Goal: Task Accomplishment & Management: Manage account settings

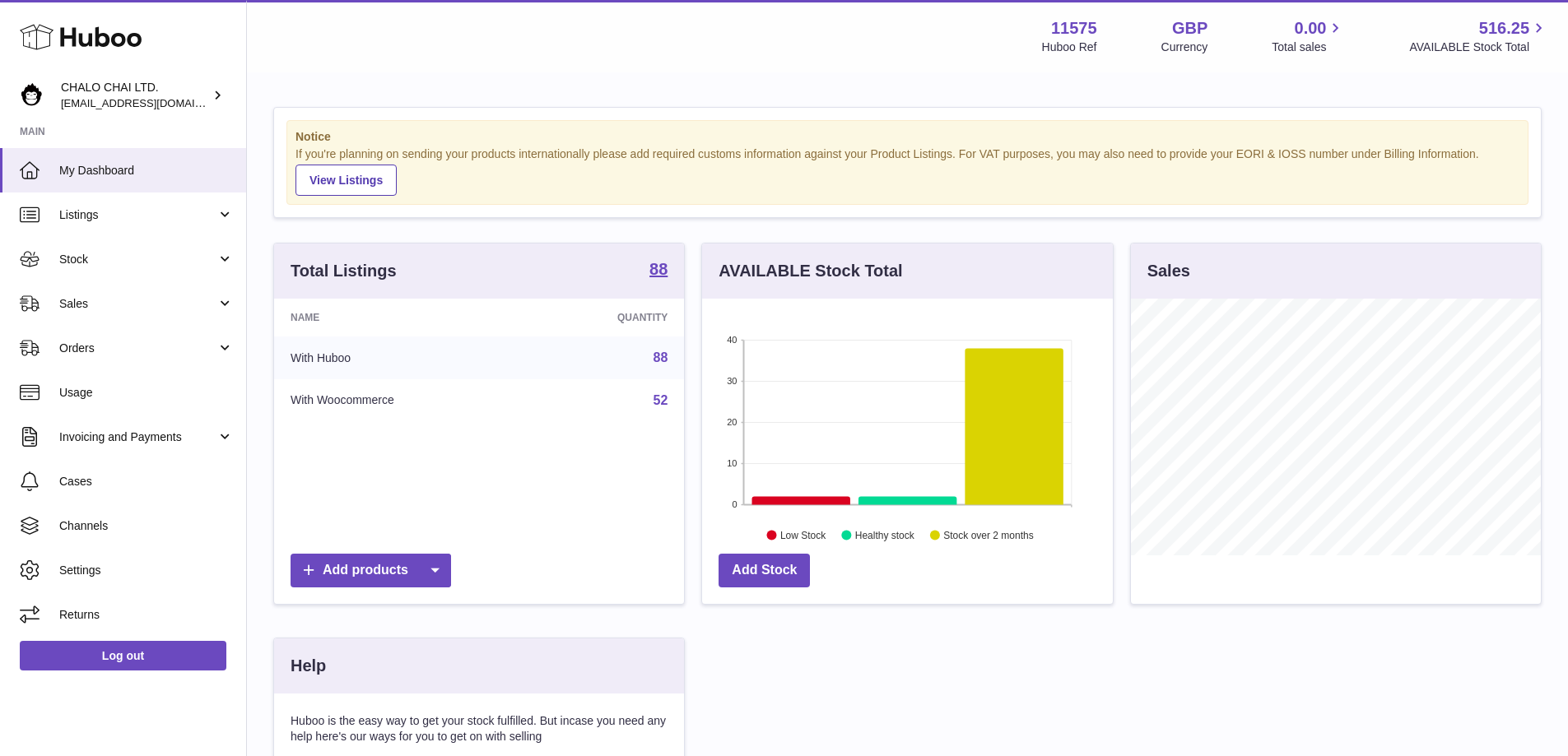
scroll to position [257, 415]
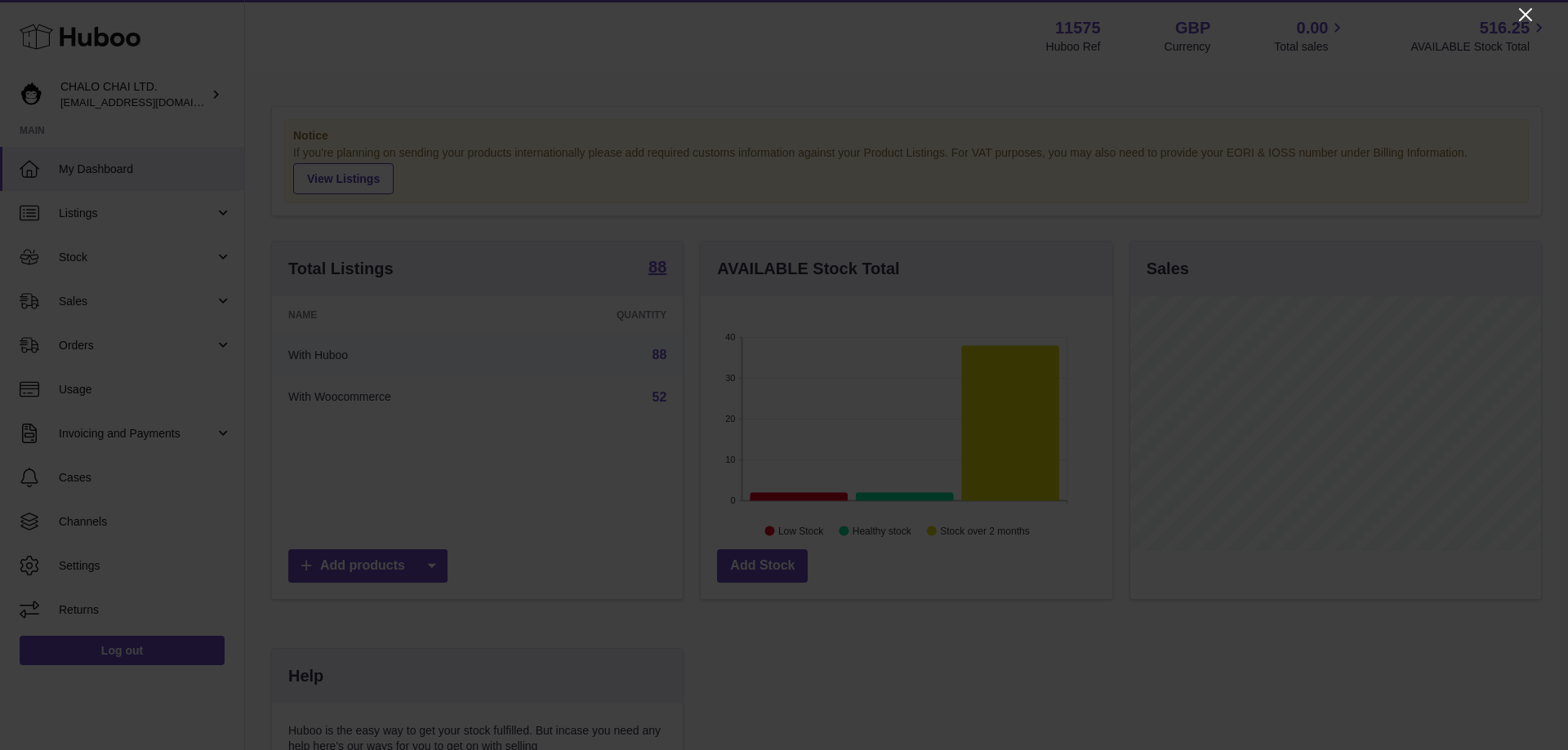
click at [1525, 10] on icon "Close" at bounding box center [1525, 14] width 19 height 19
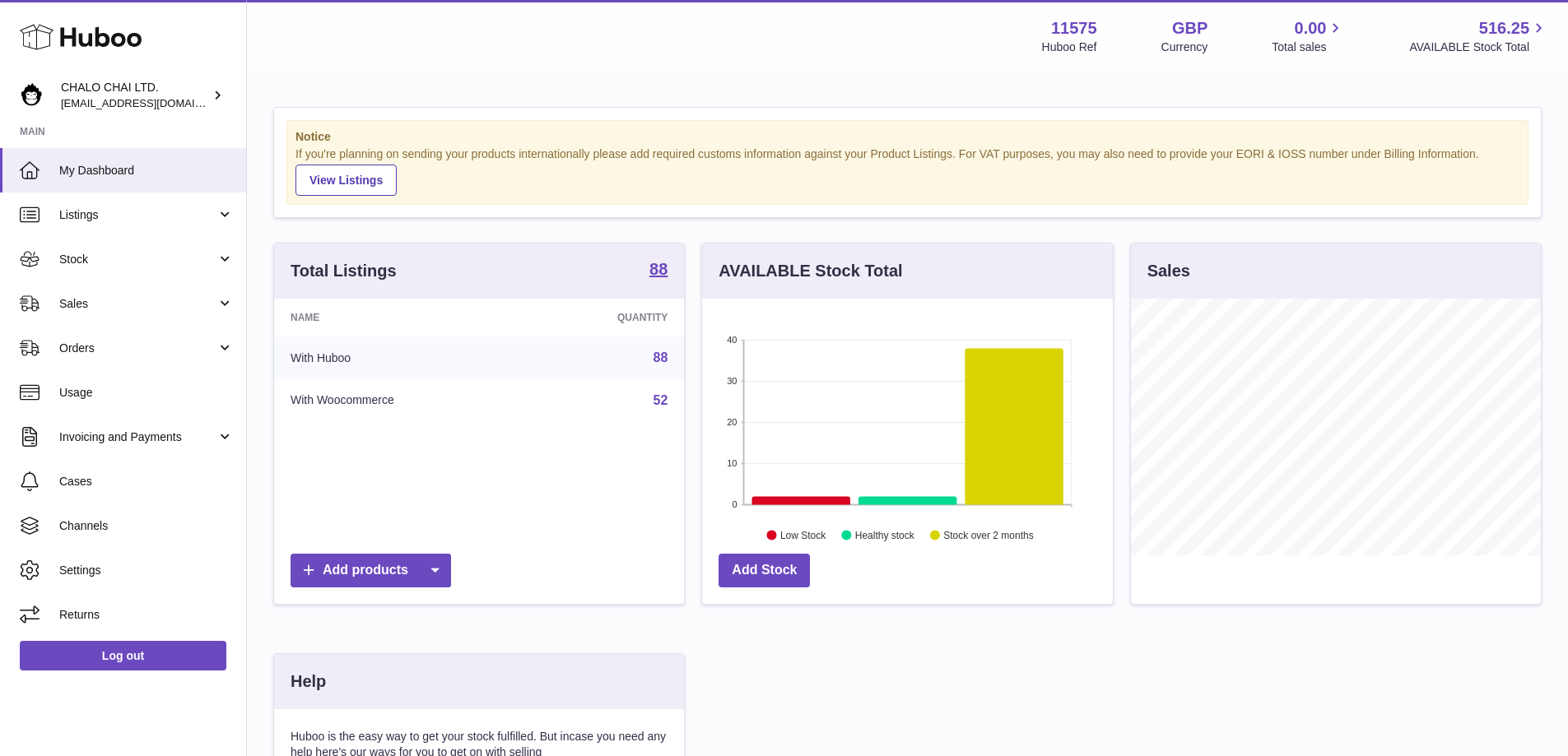
scroll to position [822491, 822783]
click at [79, 259] on span "Stock" at bounding box center [138, 260] width 157 height 15
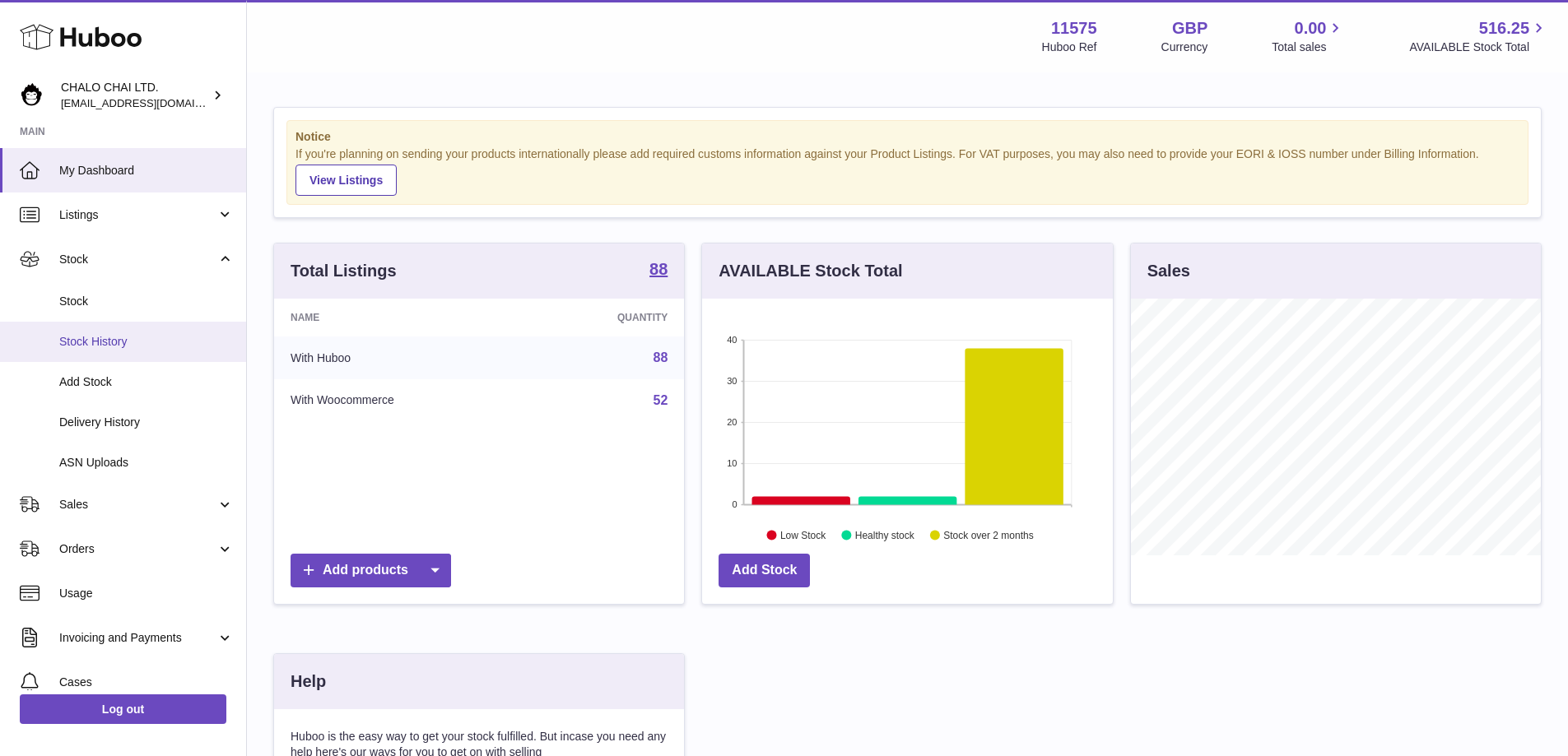
click at [101, 339] on span "Stock History" at bounding box center [147, 342] width 175 height 15
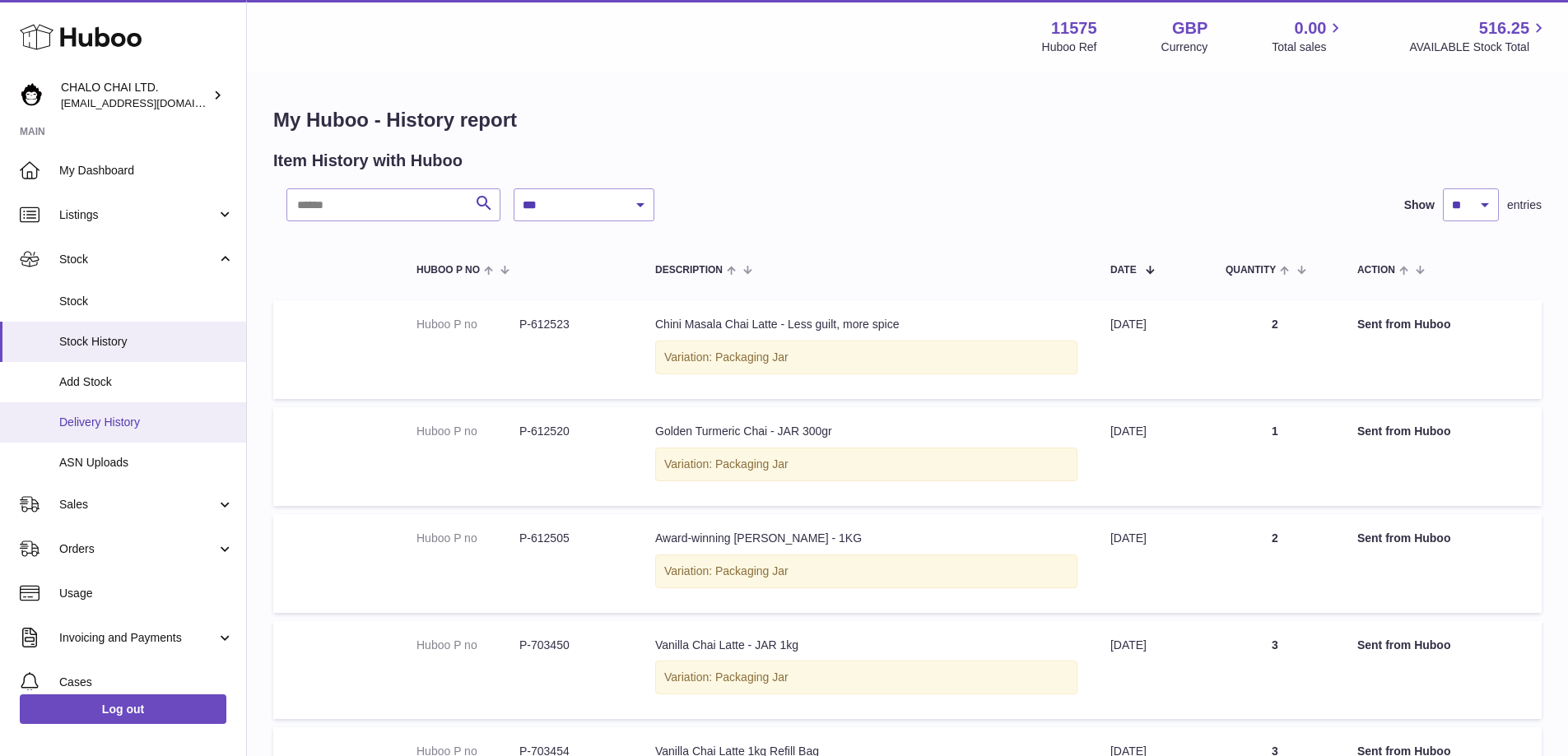
click at [121, 418] on span "Delivery History" at bounding box center [147, 423] width 175 height 15
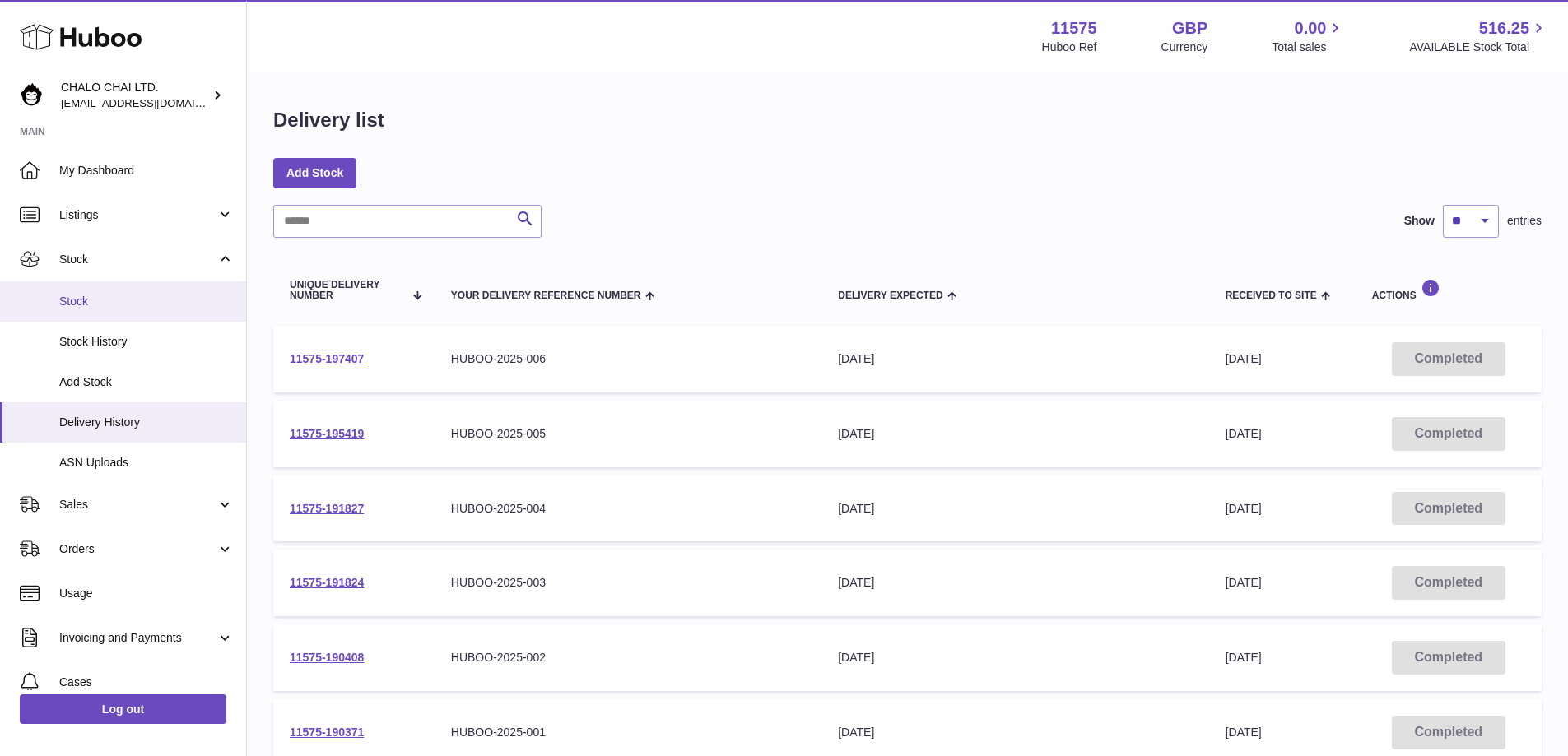
click at [99, 304] on span "Stock" at bounding box center [147, 301] width 175 height 15
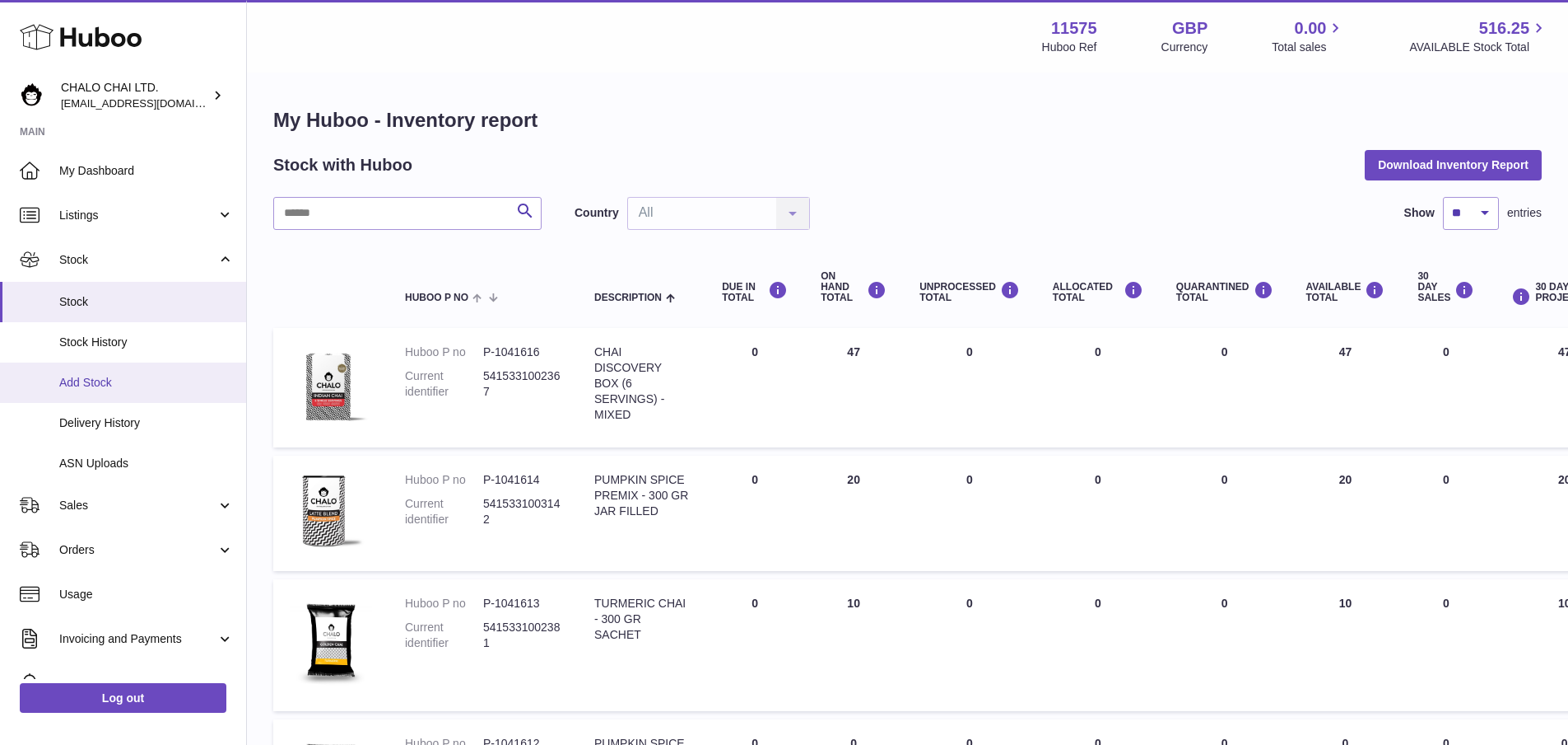
click at [93, 387] on span "Add Stock" at bounding box center [147, 382] width 175 height 15
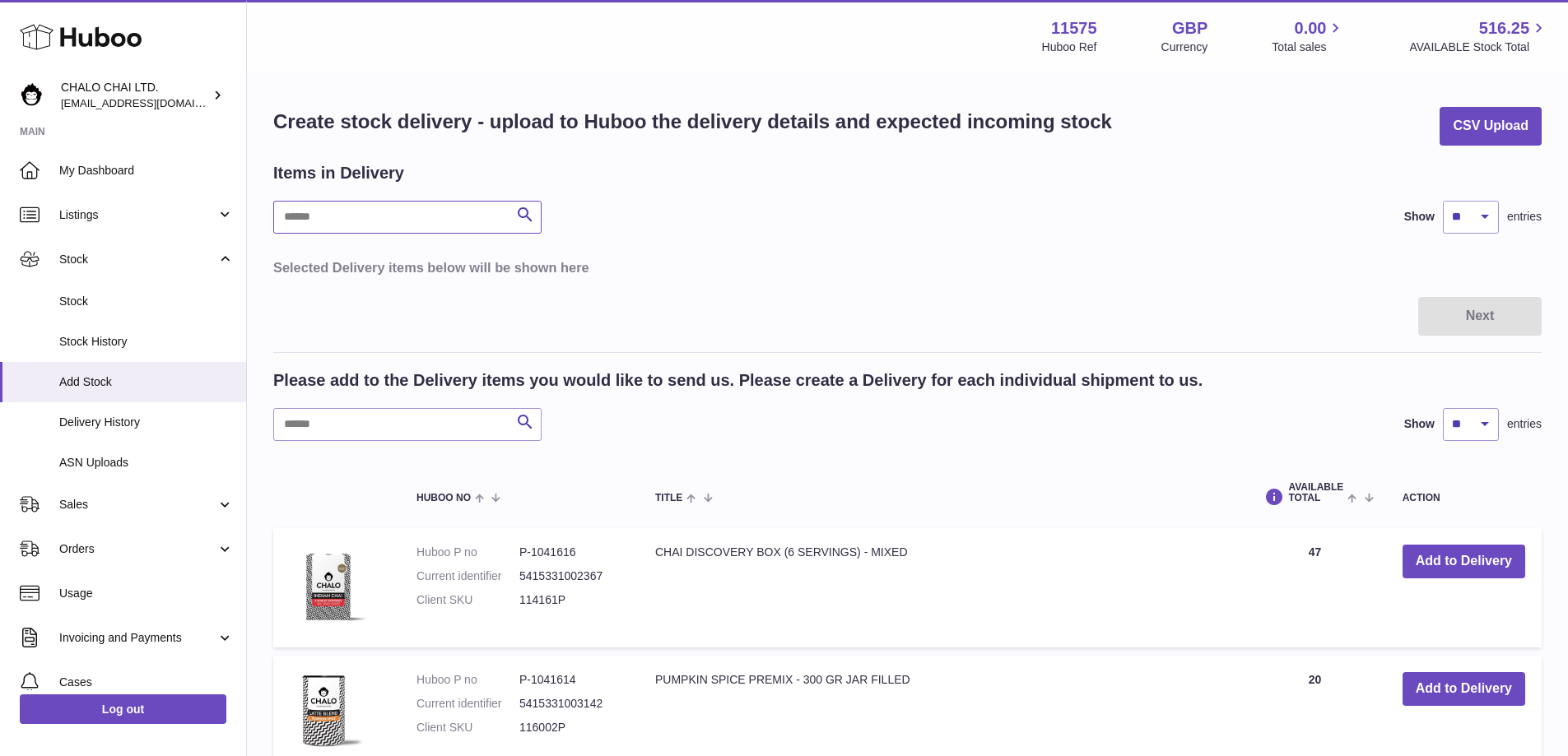
click at [337, 221] on input "text" at bounding box center [407, 217] width 268 height 33
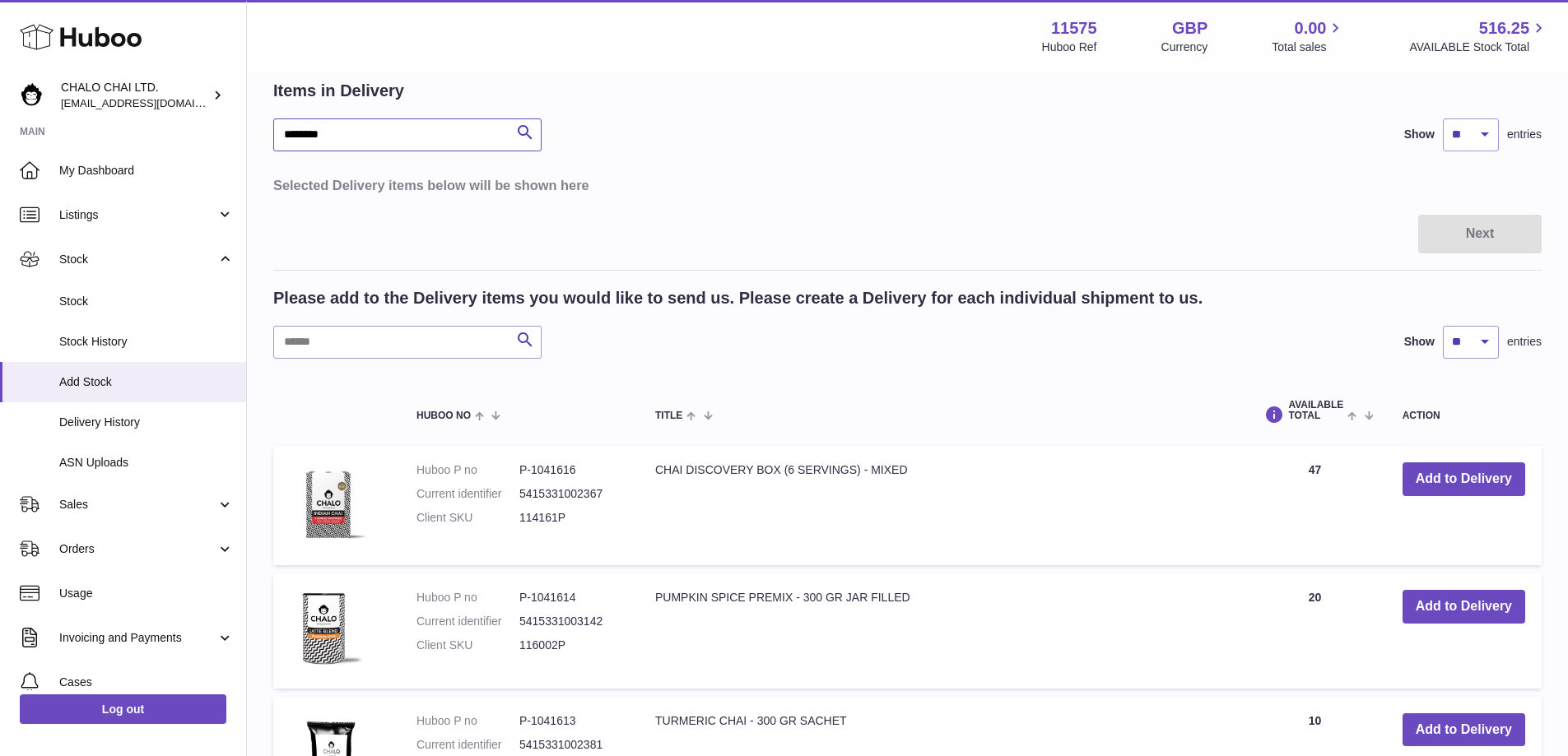
type input "********"
click at [408, 344] on input "text" at bounding box center [407, 342] width 268 height 33
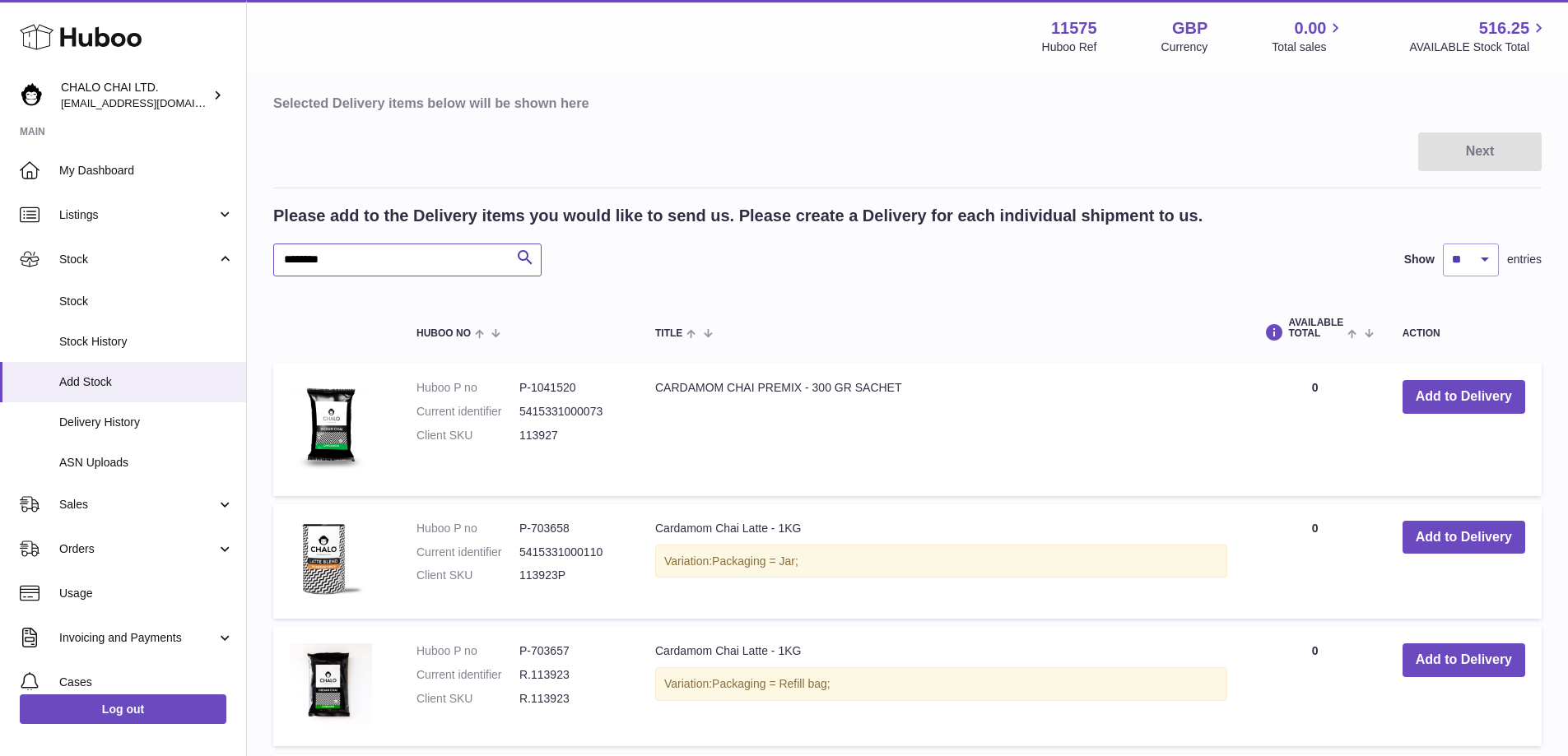
scroll to position [247, 0]
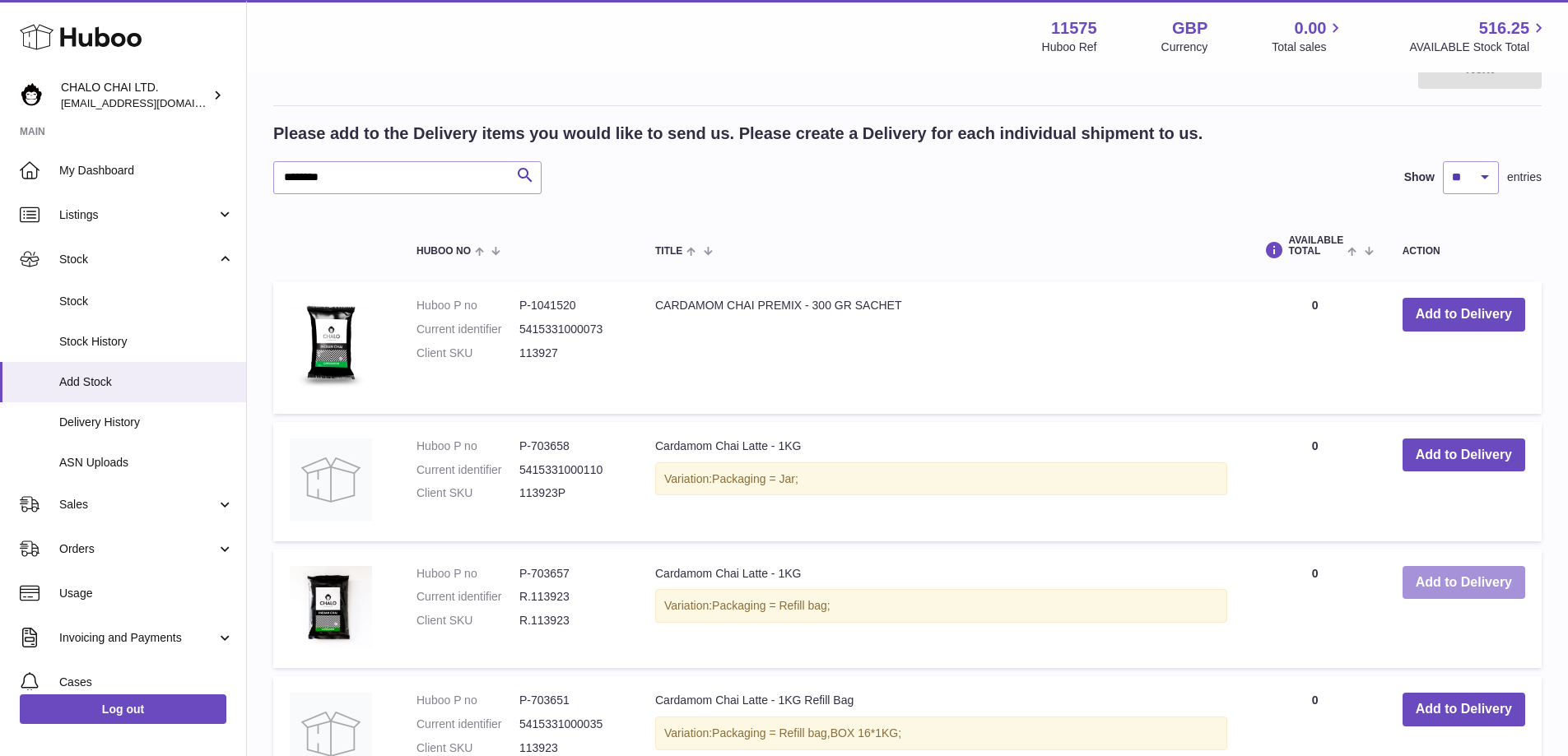
click at [1491, 580] on button "Add to Delivery" at bounding box center [1464, 583] width 122 height 34
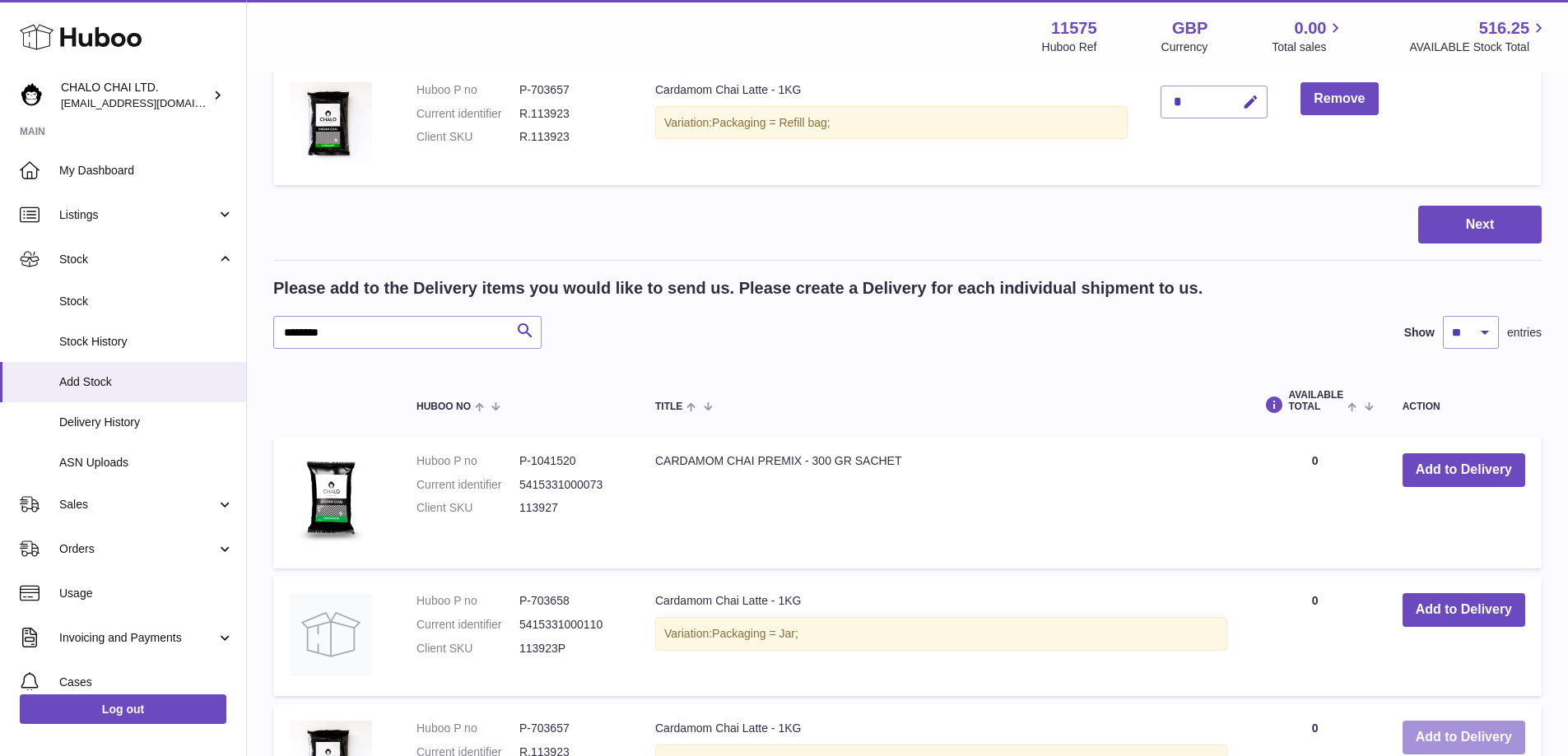
scroll to position [329, 0]
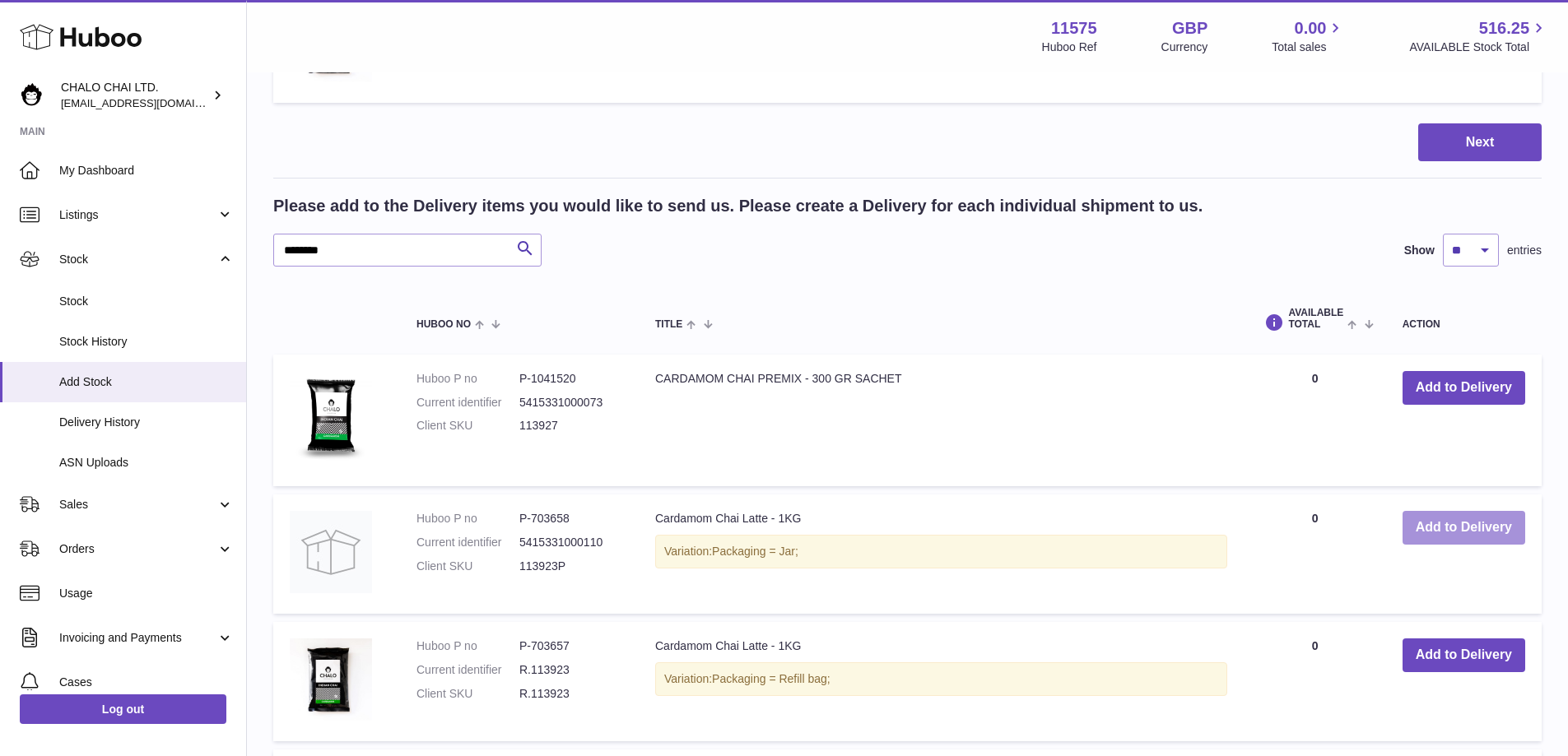
click at [1420, 534] on button "Add to Delivery" at bounding box center [1464, 528] width 122 height 34
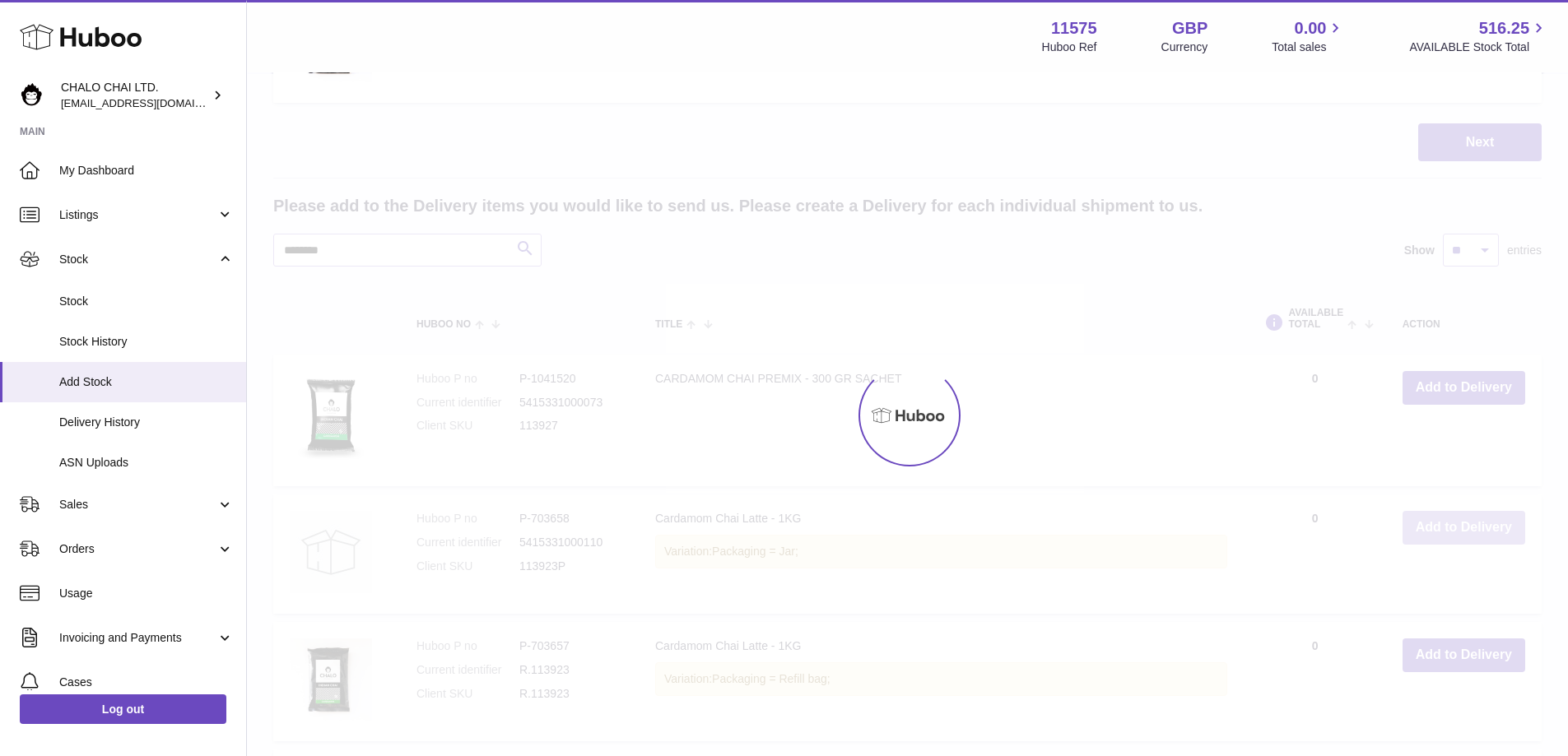
scroll to position [441, 0]
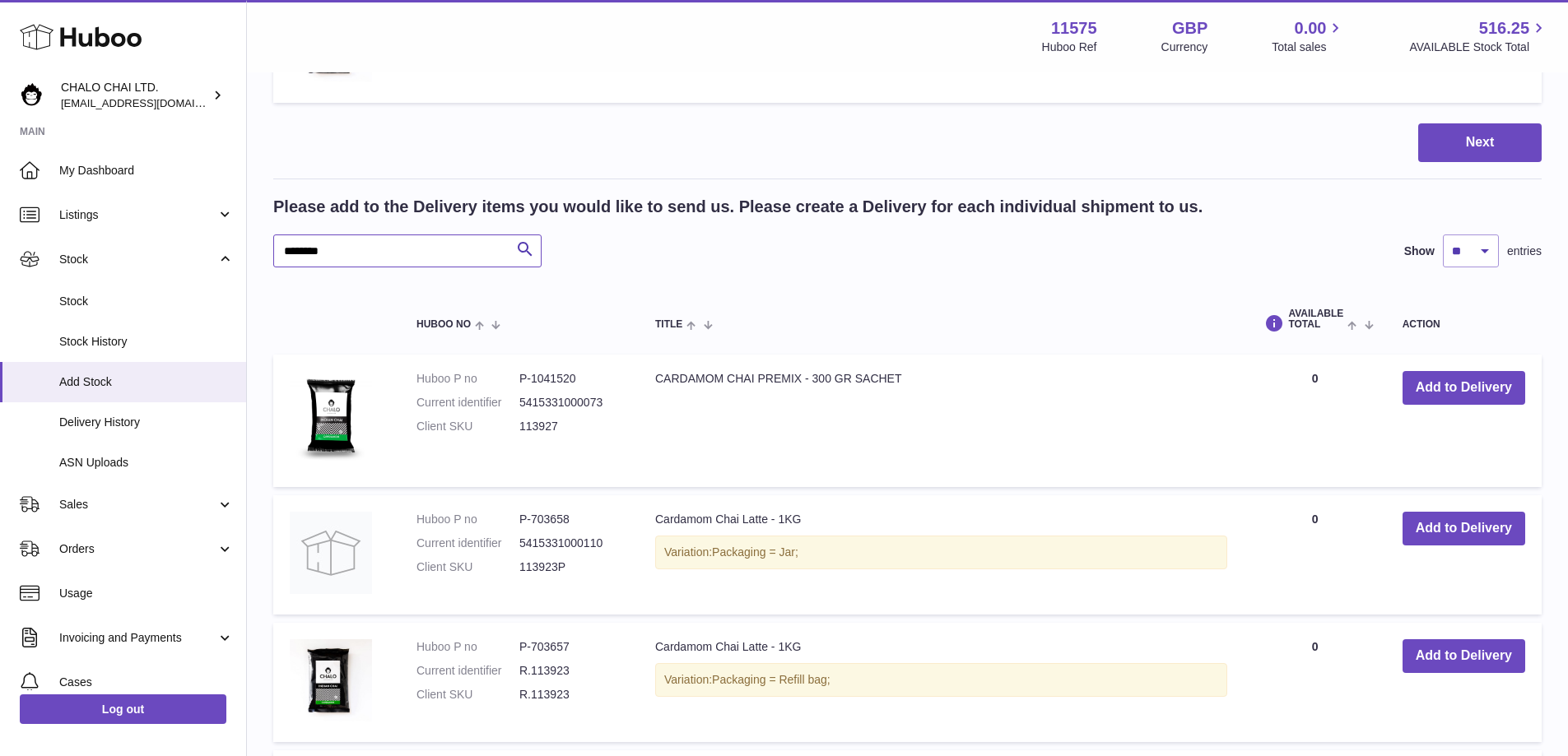
click at [311, 250] on input "********" at bounding box center [407, 250] width 268 height 33
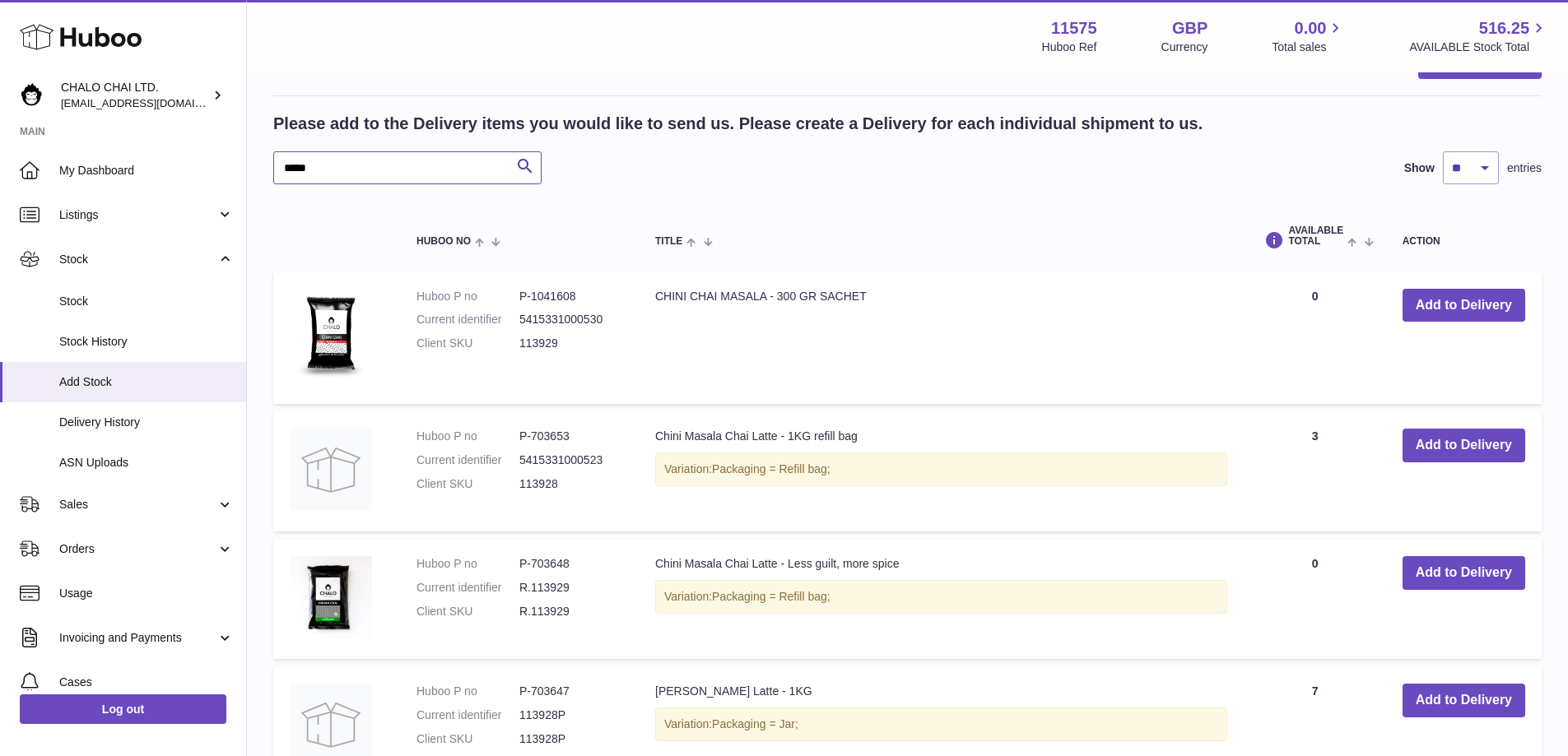
scroll to position [621, 0]
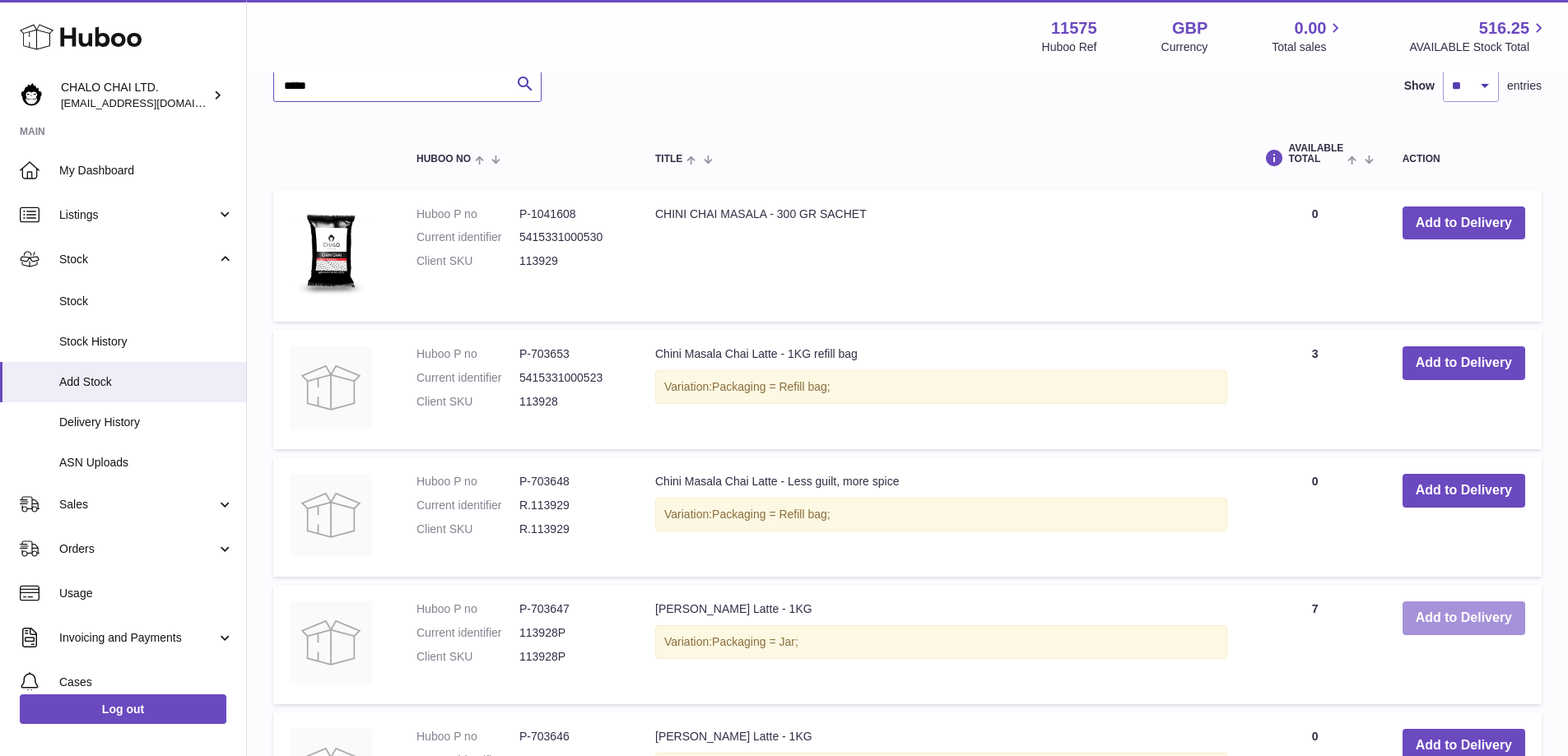
type input "*****"
click at [1436, 619] on button "Add to Delivery" at bounding box center [1464, 619] width 122 height 34
click at [1465, 366] on button "Add to Delivery" at bounding box center [1464, 363] width 122 height 34
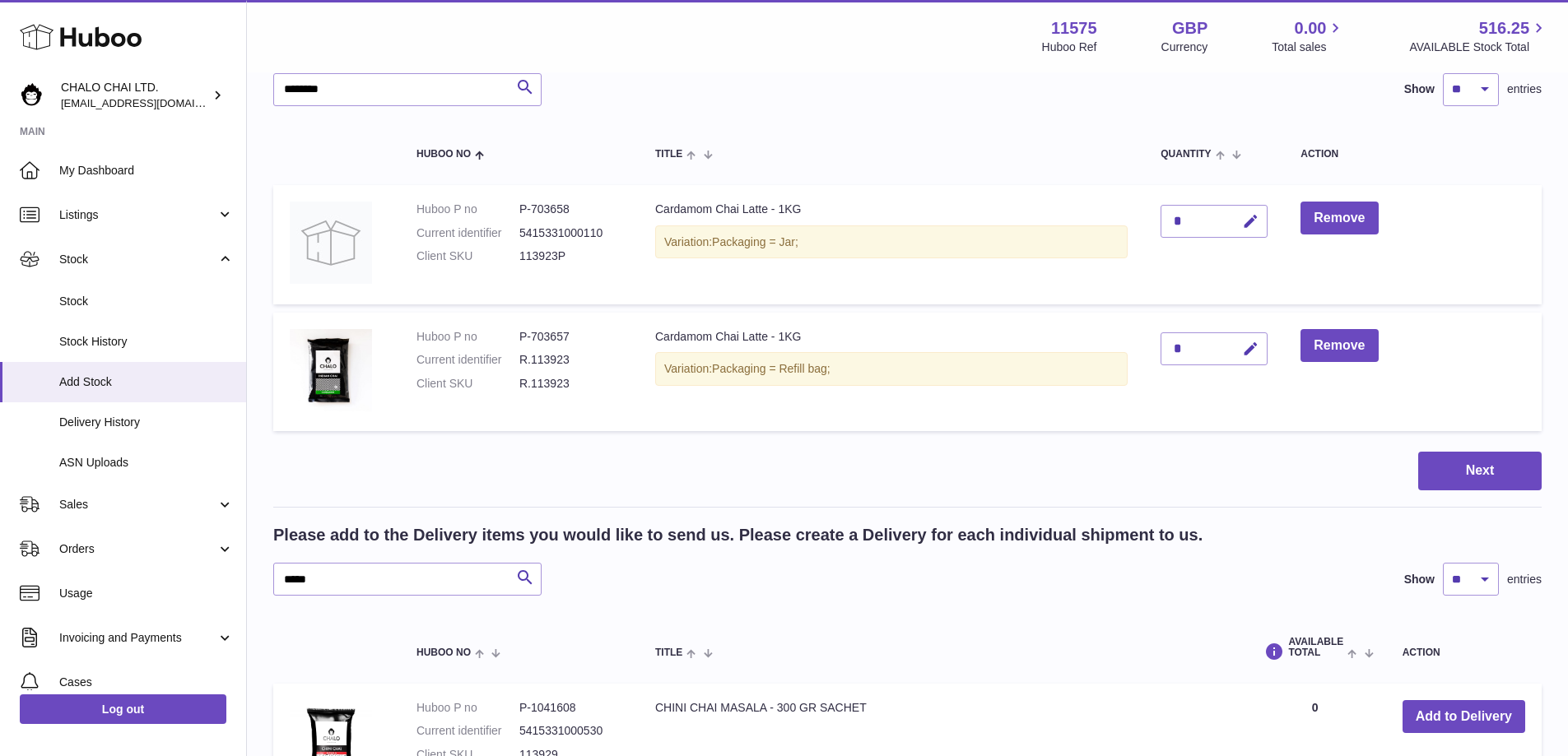
scroll to position [0, 0]
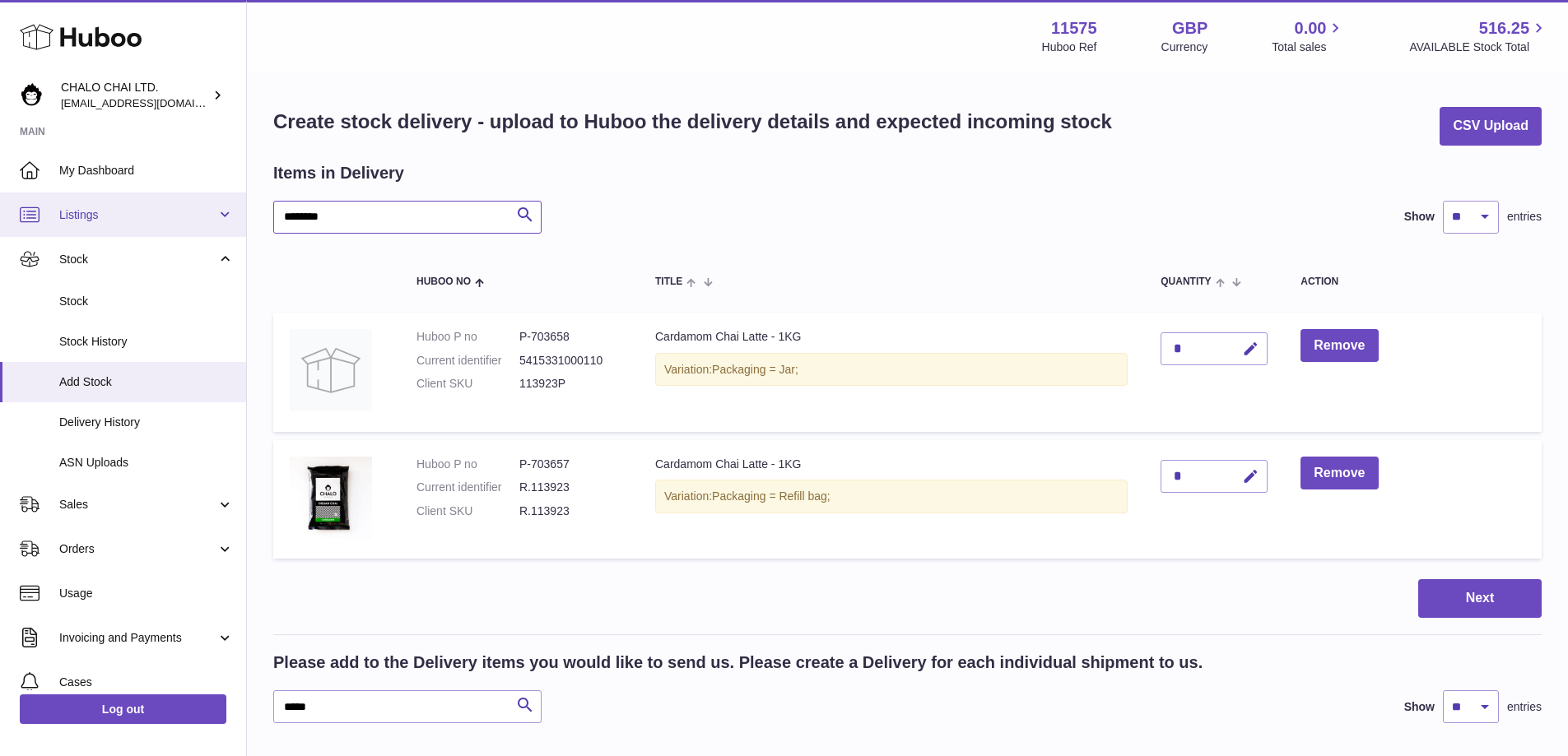
drag, startPoint x: 408, startPoint y: 204, endPoint x: 217, endPoint y: 223, distance: 191.9
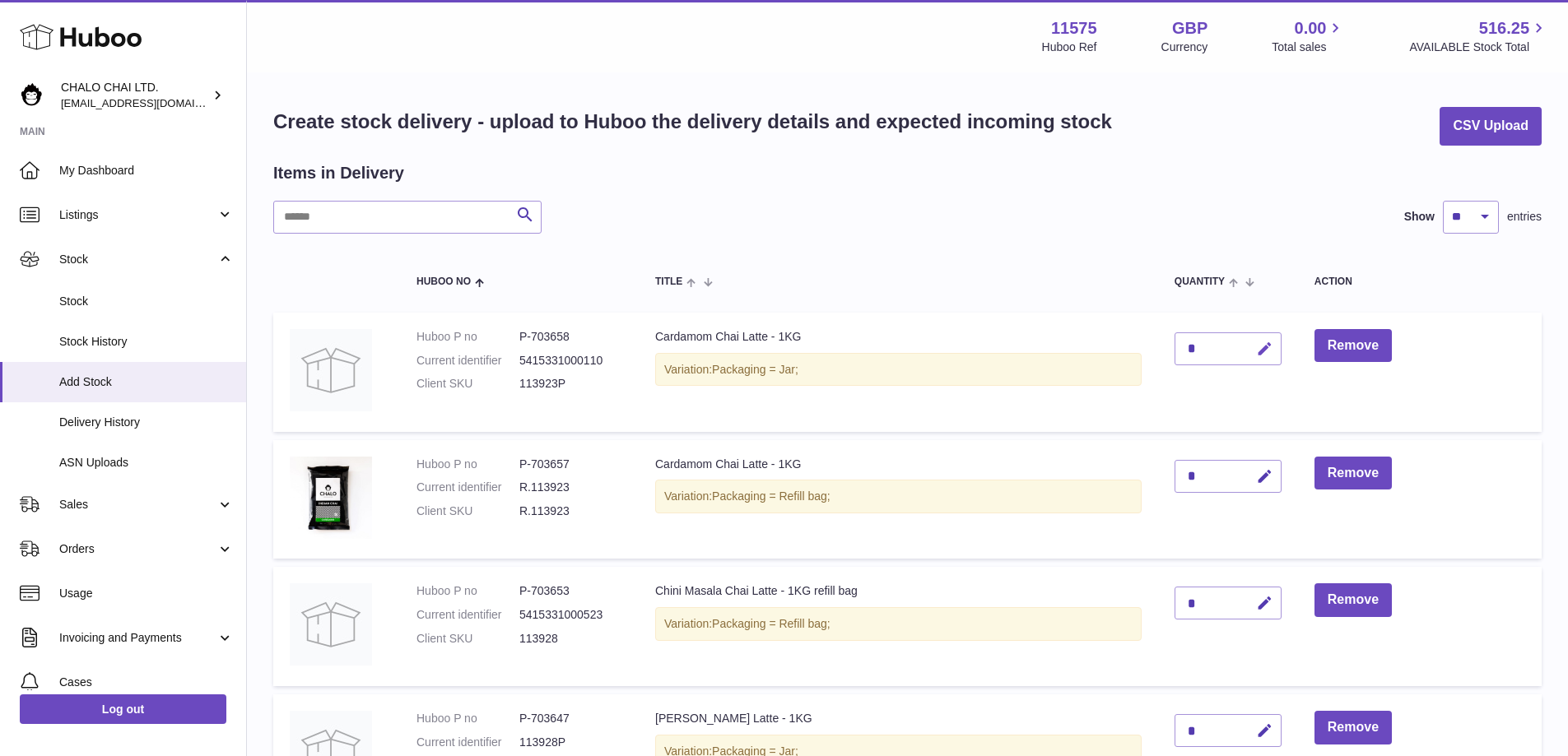
click at [1264, 350] on icon "button" at bounding box center [1265, 349] width 17 height 17
type input "*"
click at [1267, 350] on icon "submit" at bounding box center [1265, 348] width 14 height 14
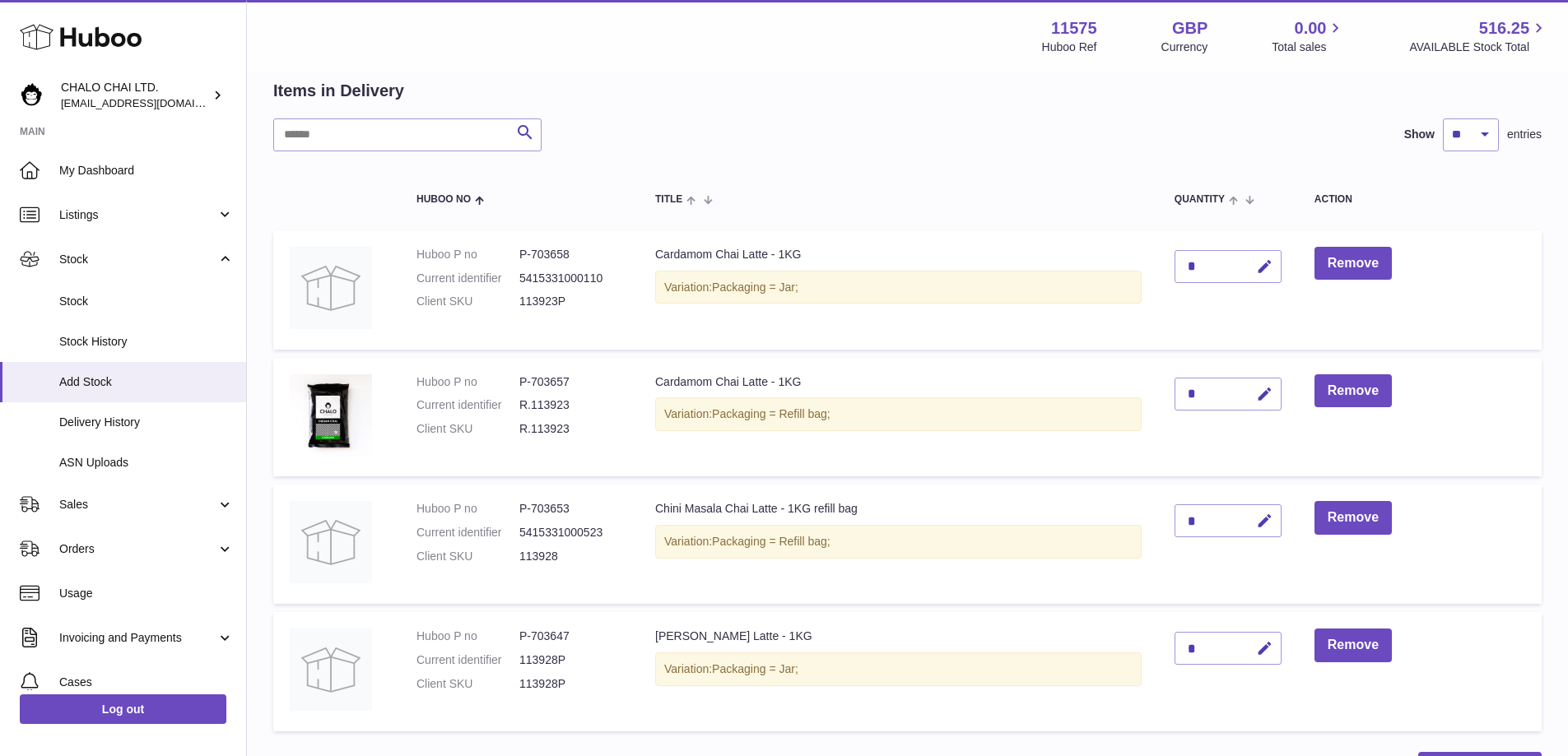
scroll to position [165, 0]
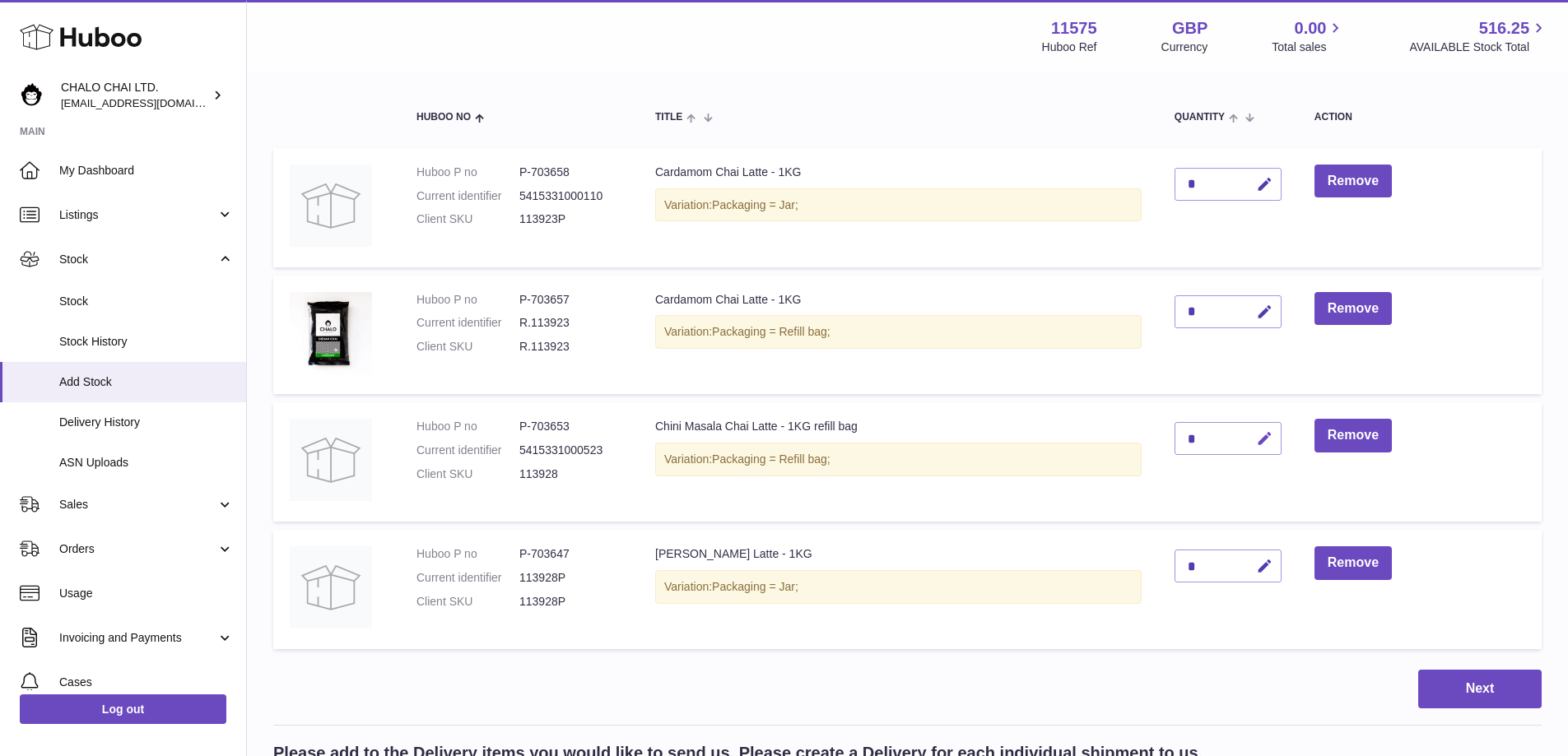
click at [1266, 439] on icon "button" at bounding box center [1265, 439] width 17 height 17
drag, startPoint x: 1204, startPoint y: 438, endPoint x: 1161, endPoint y: 439, distance: 43.0
click at [1162, 439] on td "*" at bounding box center [1228, 462] width 140 height 120
click at [1261, 435] on icon "submit" at bounding box center [1265, 438] width 14 height 14
click at [1386, 310] on button "Remove" at bounding box center [1353, 309] width 77 height 34
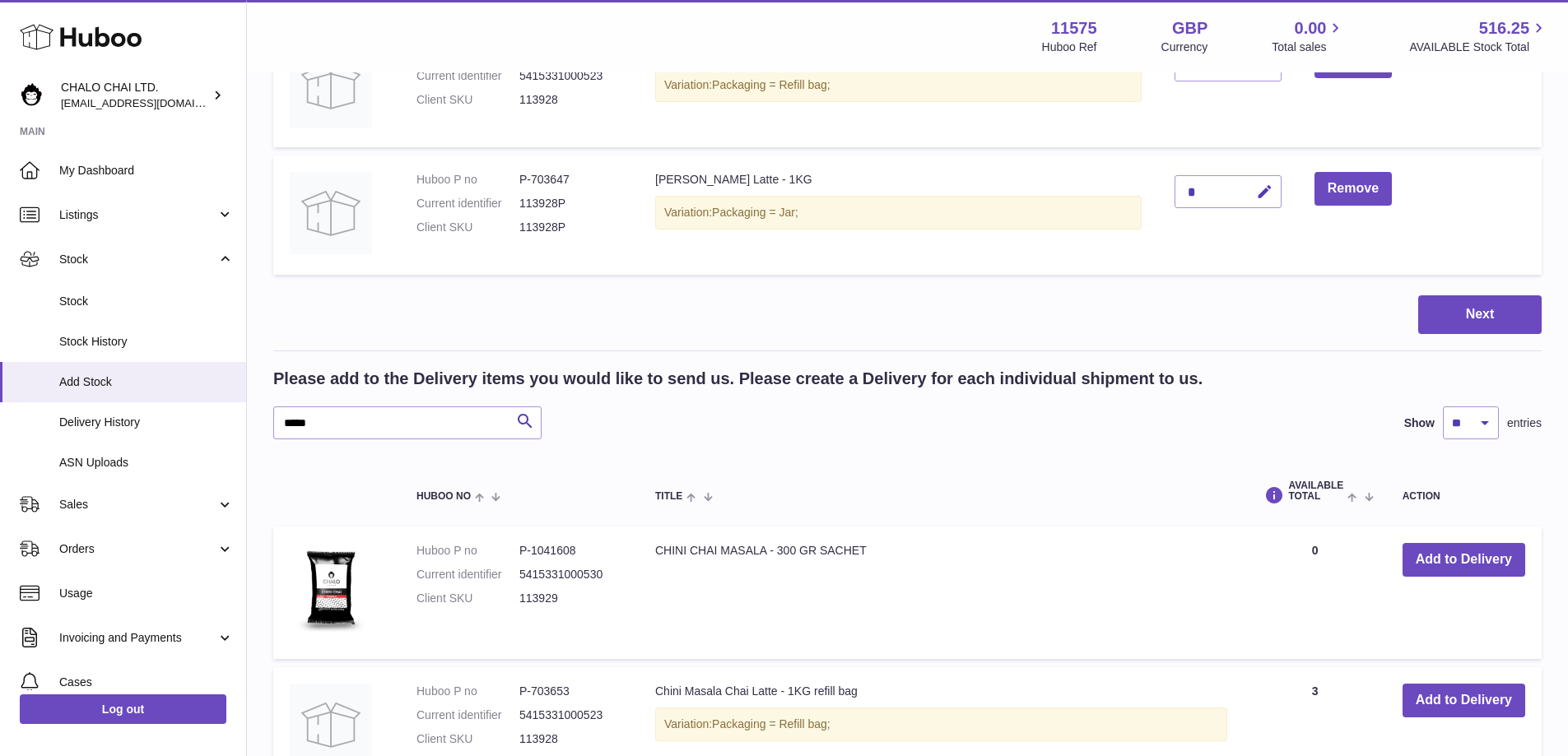
scroll to position [494, 0]
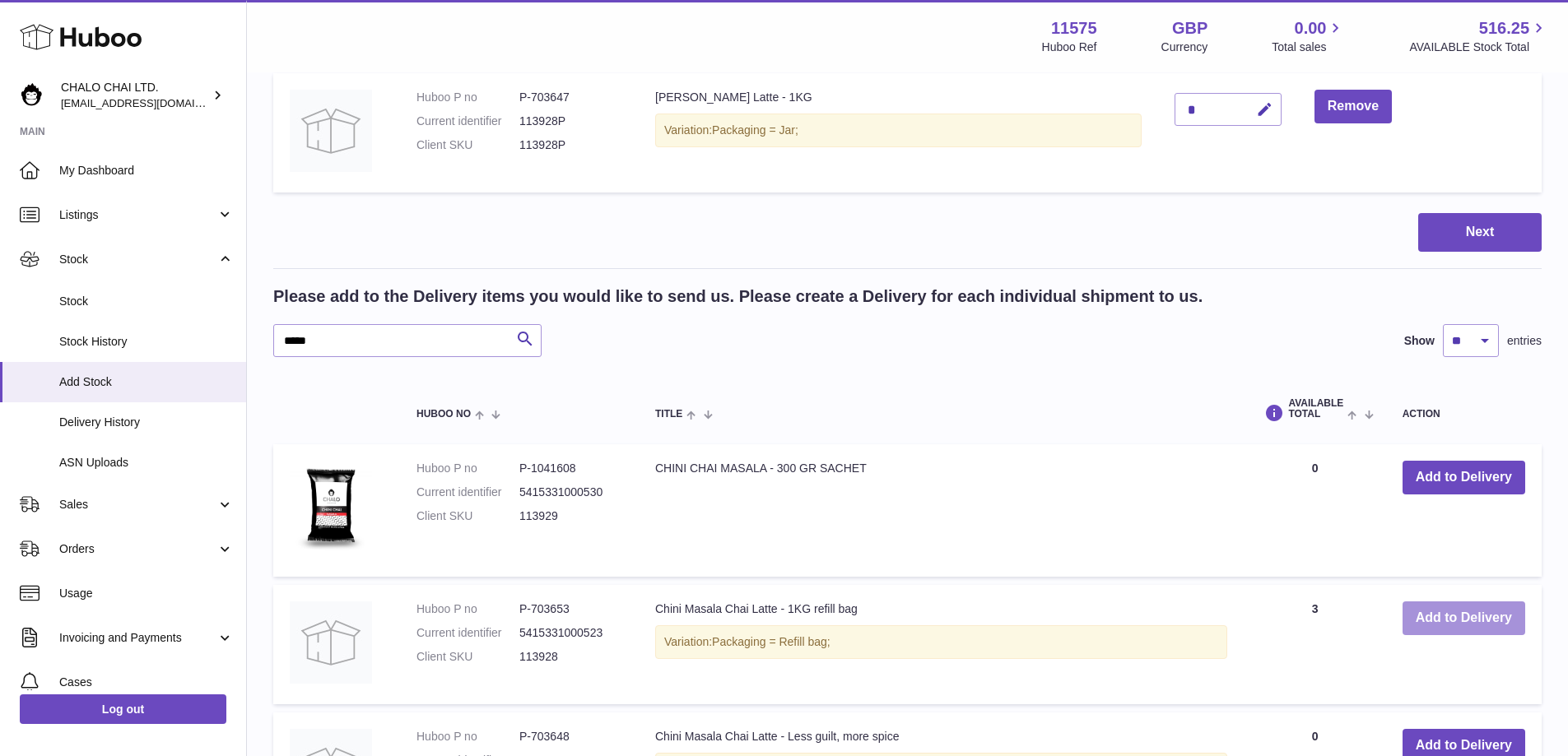
click at [1482, 620] on button "Add to Delivery" at bounding box center [1464, 619] width 122 height 34
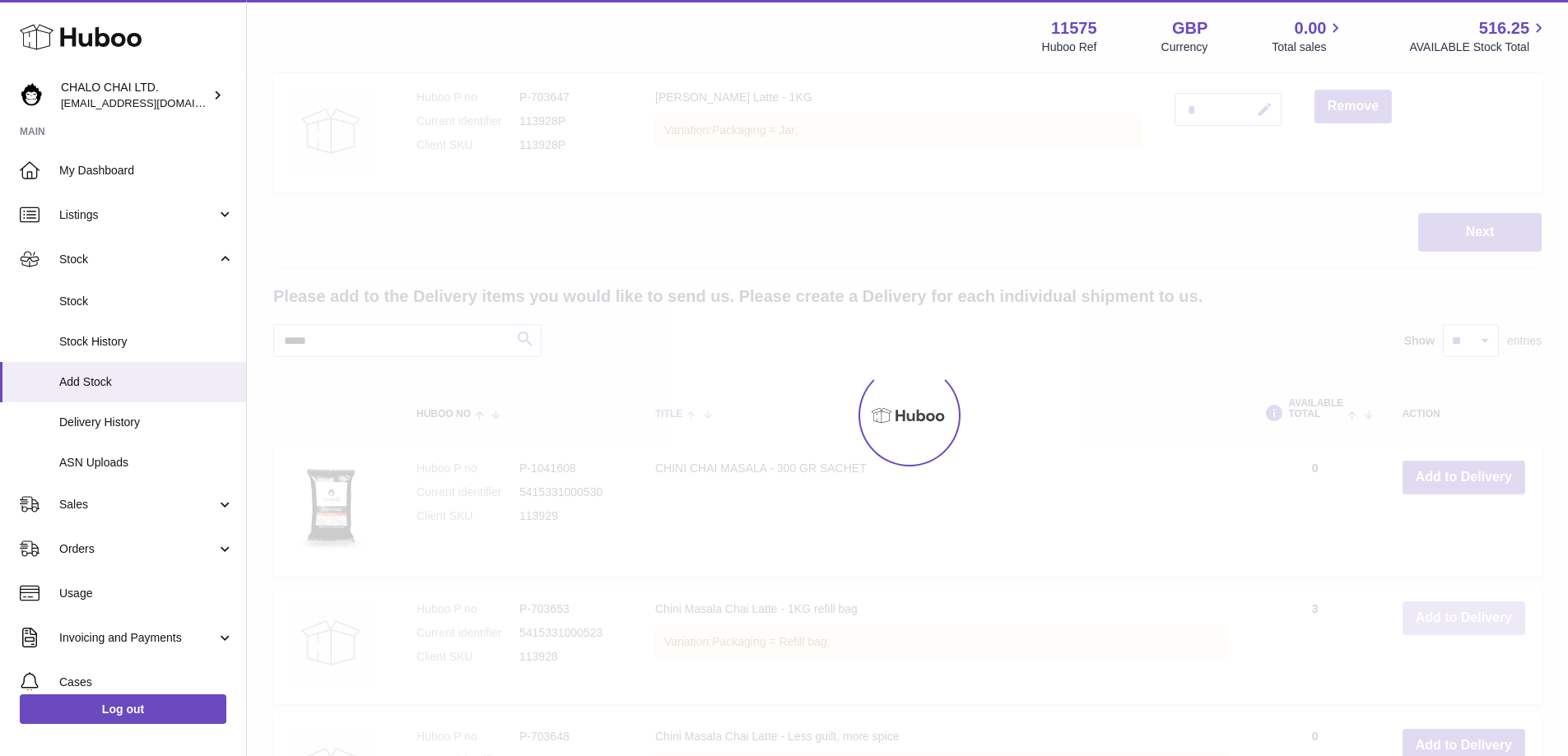
type input "*"
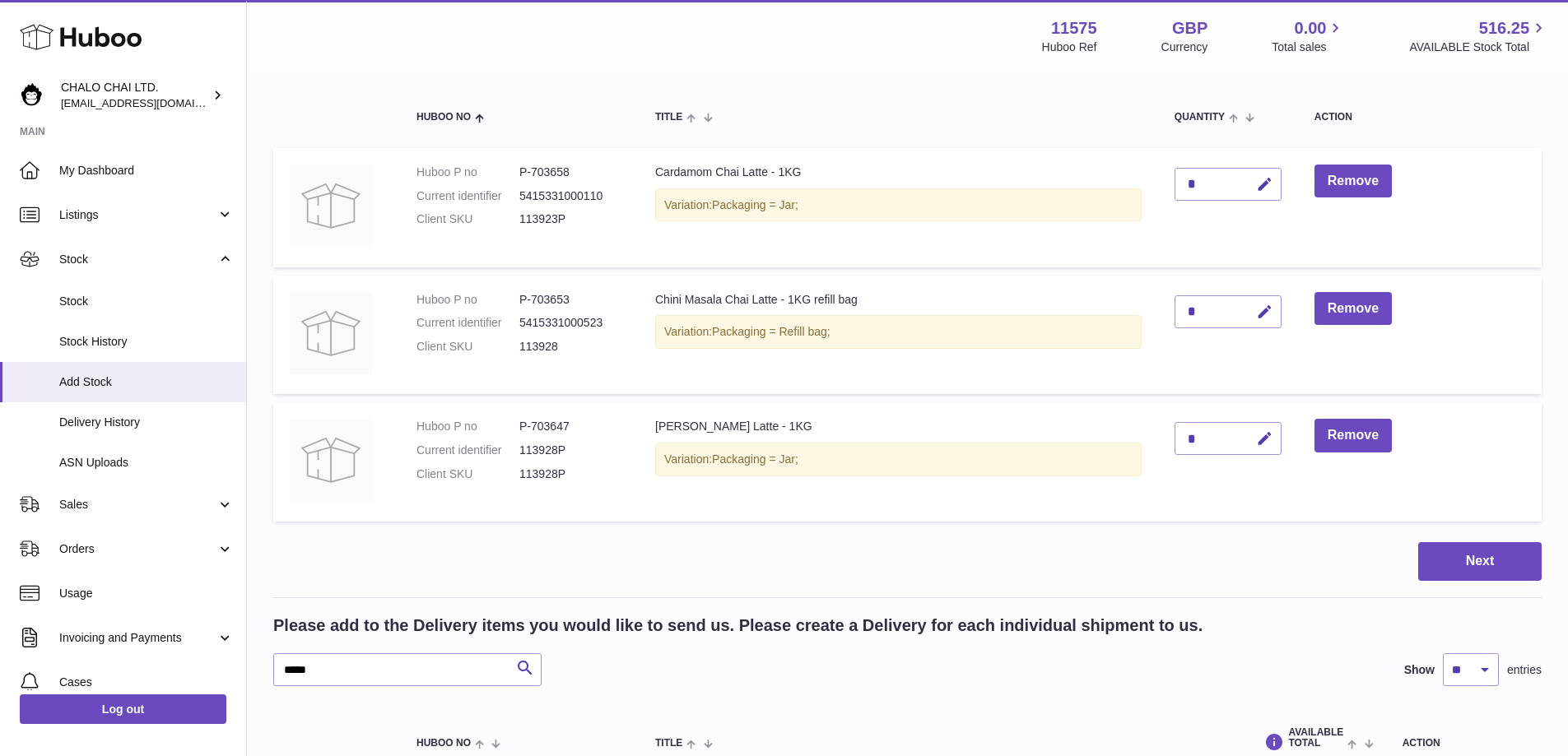
scroll to position [247, 0]
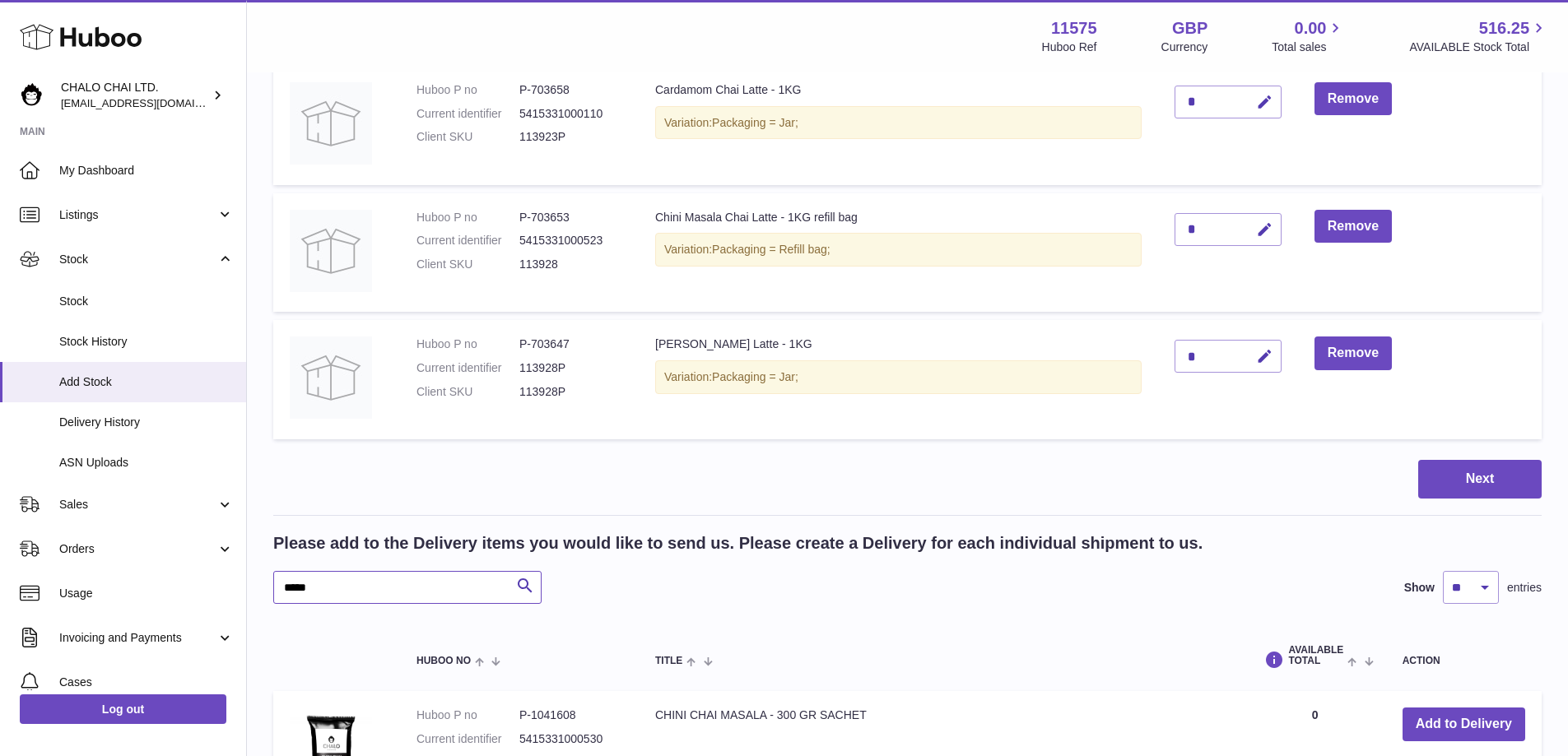
click at [297, 590] on input "*****" at bounding box center [407, 587] width 268 height 33
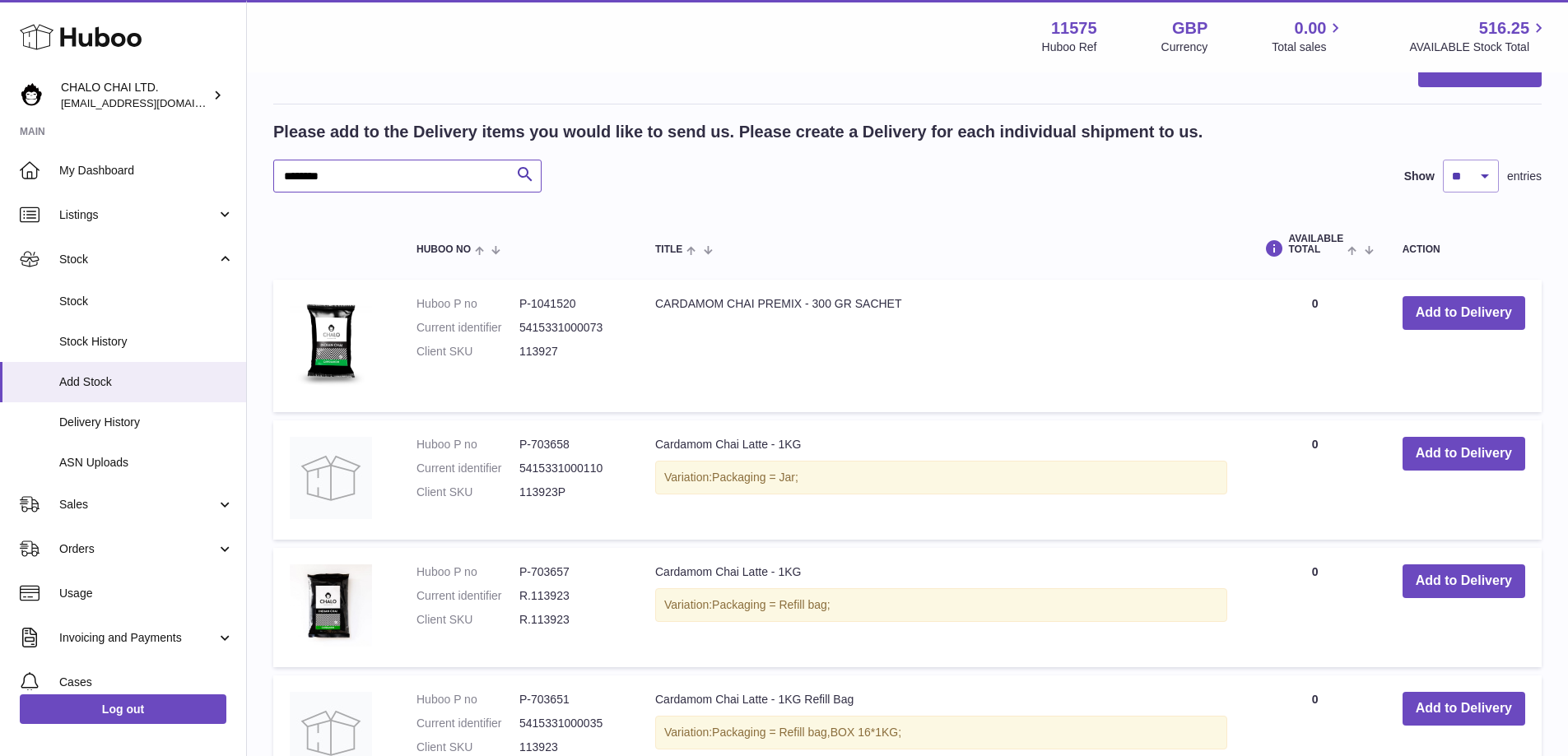
scroll to position [741, 0]
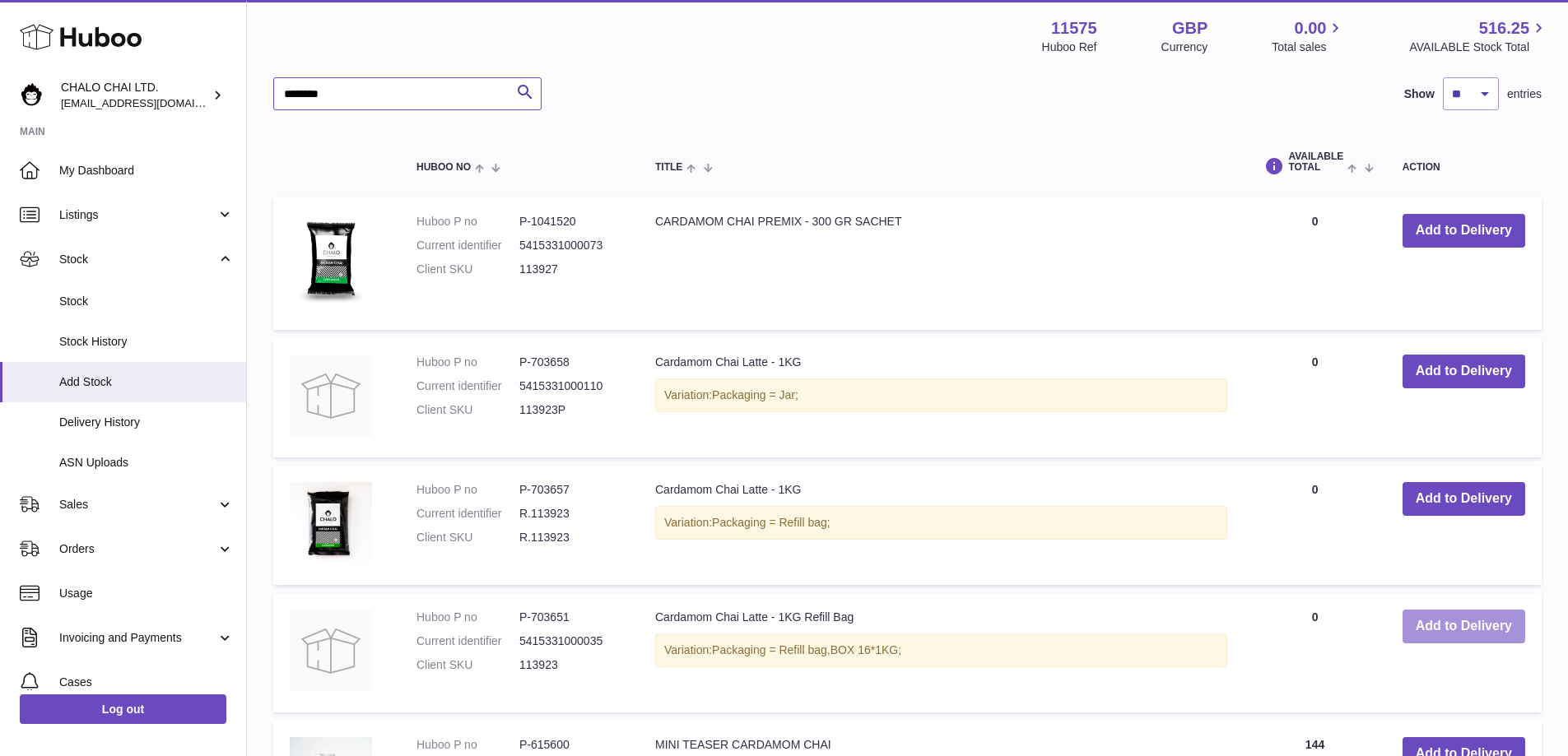
type input "********"
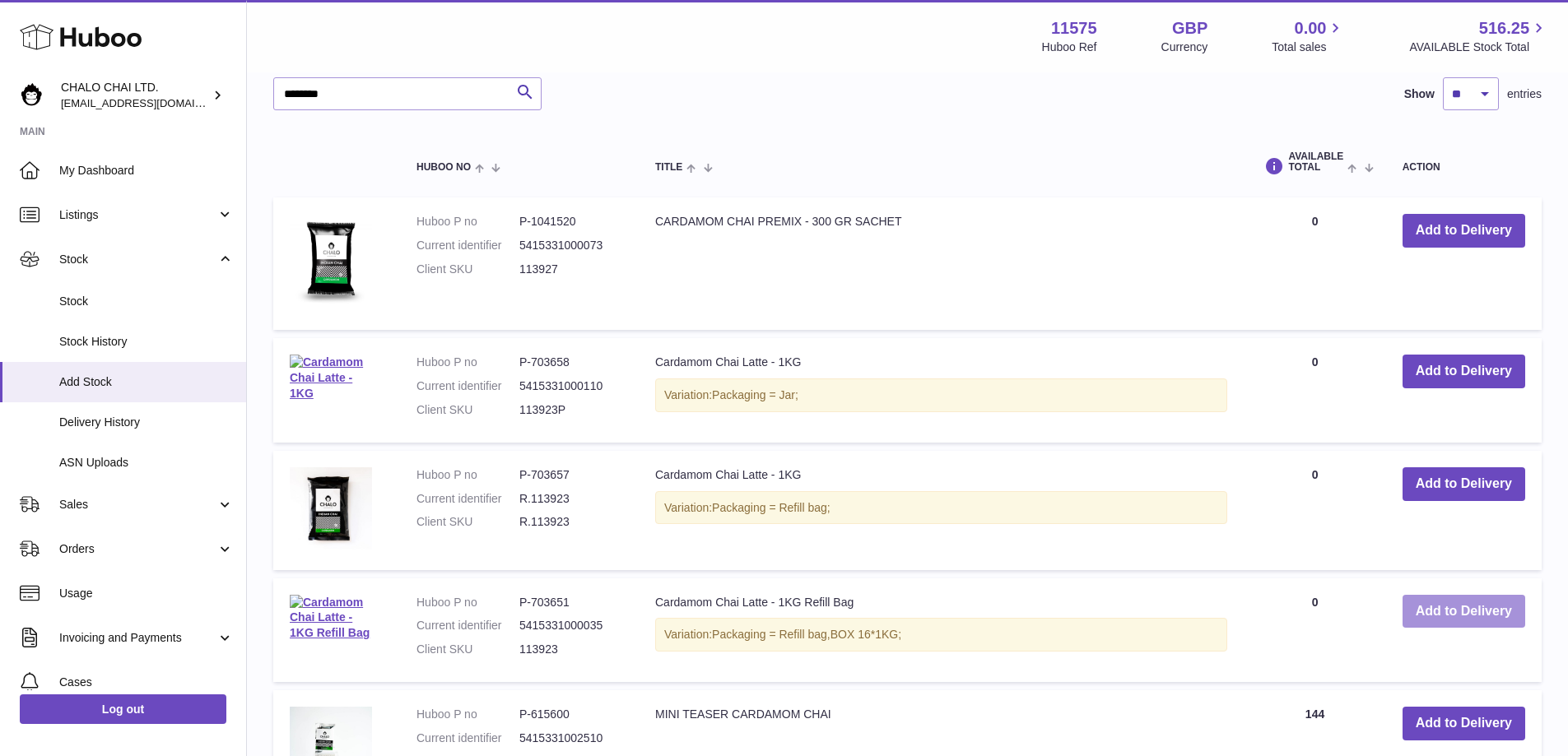
click at [1437, 621] on button "Add to Delivery" at bounding box center [1464, 612] width 122 height 34
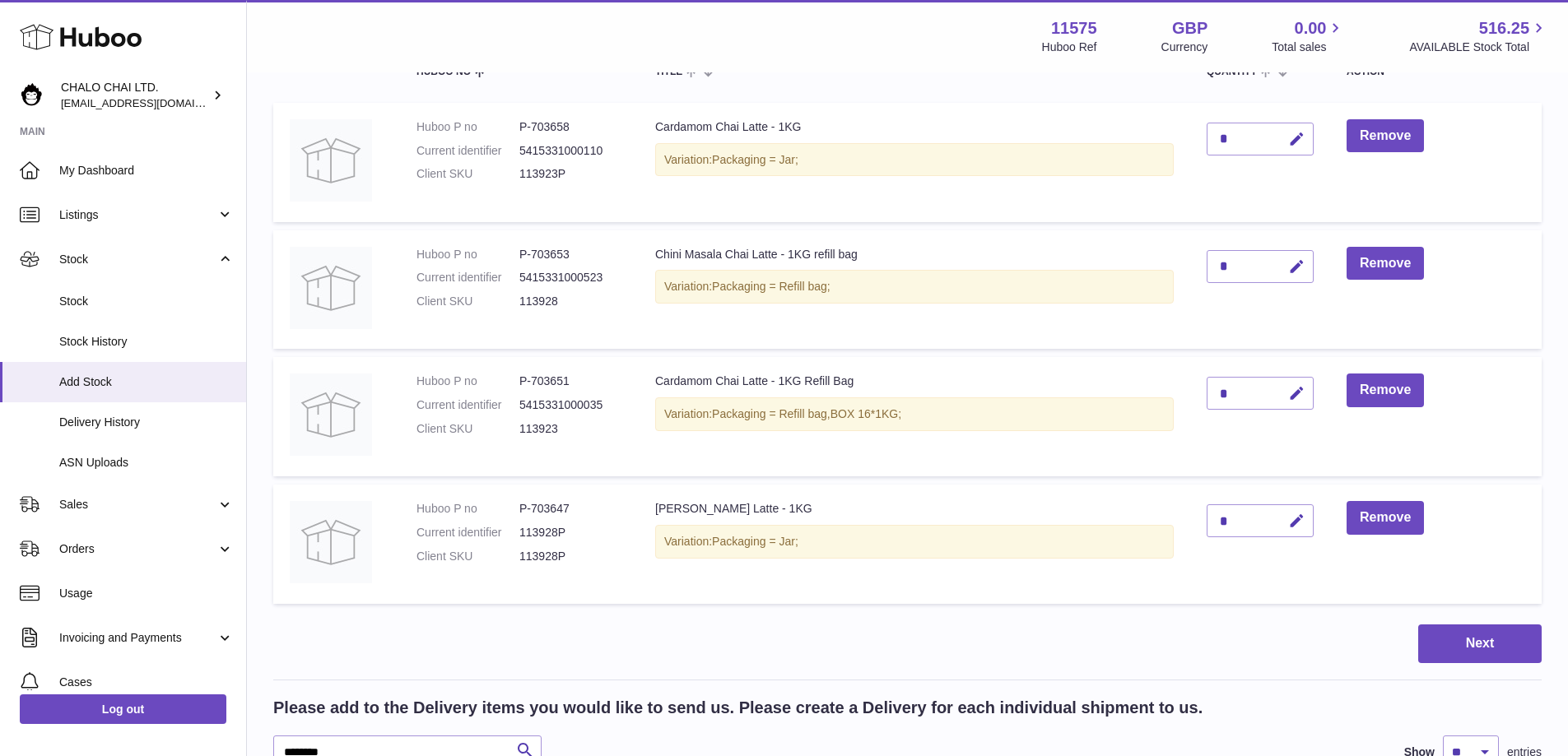
scroll to position [127, 0]
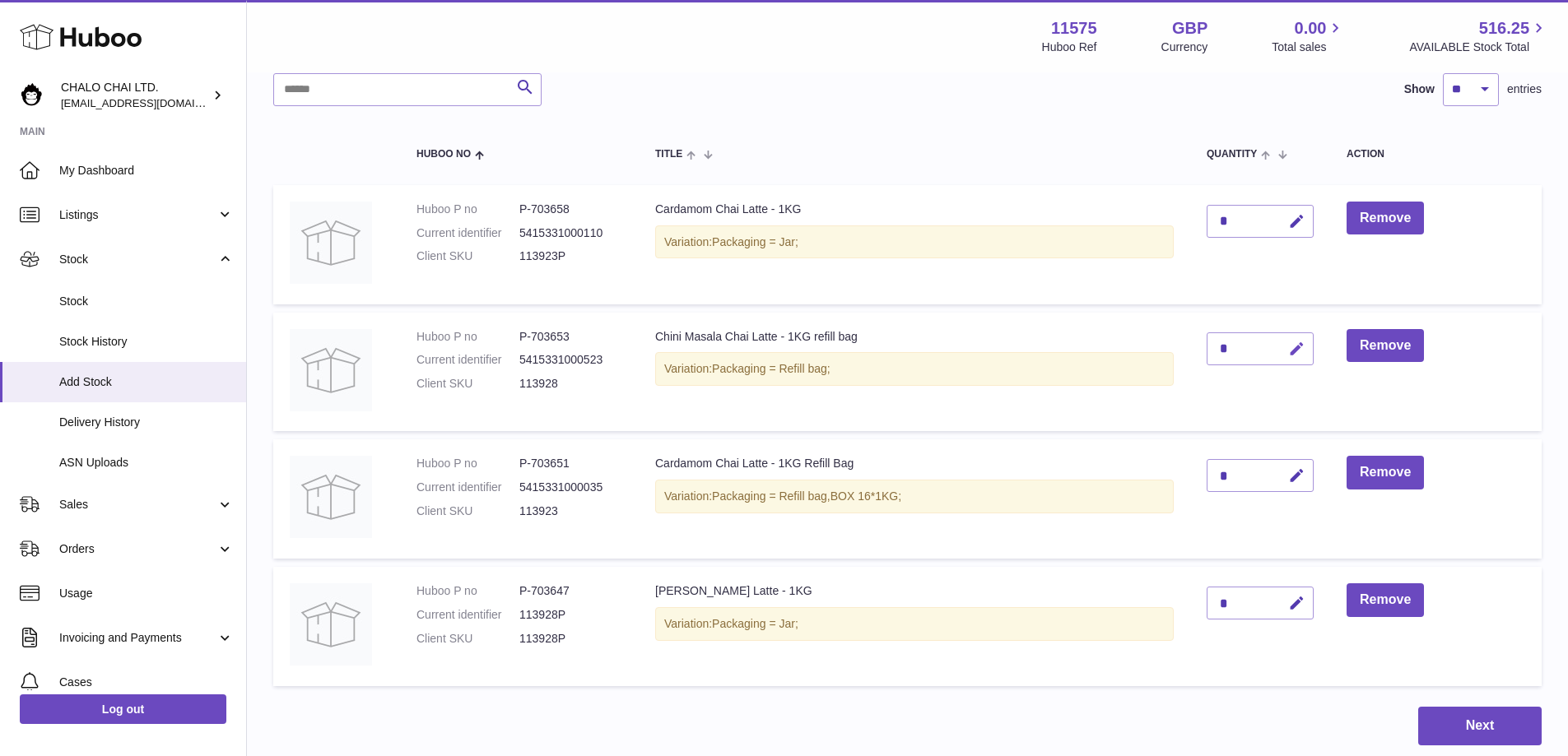
click at [1301, 347] on icon "button" at bounding box center [1297, 349] width 17 height 17
drag, startPoint x: 1235, startPoint y: 349, endPoint x: 1203, endPoint y: 350, distance: 32.0
click at [1204, 349] on td "*" at bounding box center [1260, 372] width 140 height 120
type input "**"
click at [1294, 350] on icon "submit" at bounding box center [1296, 348] width 14 height 14
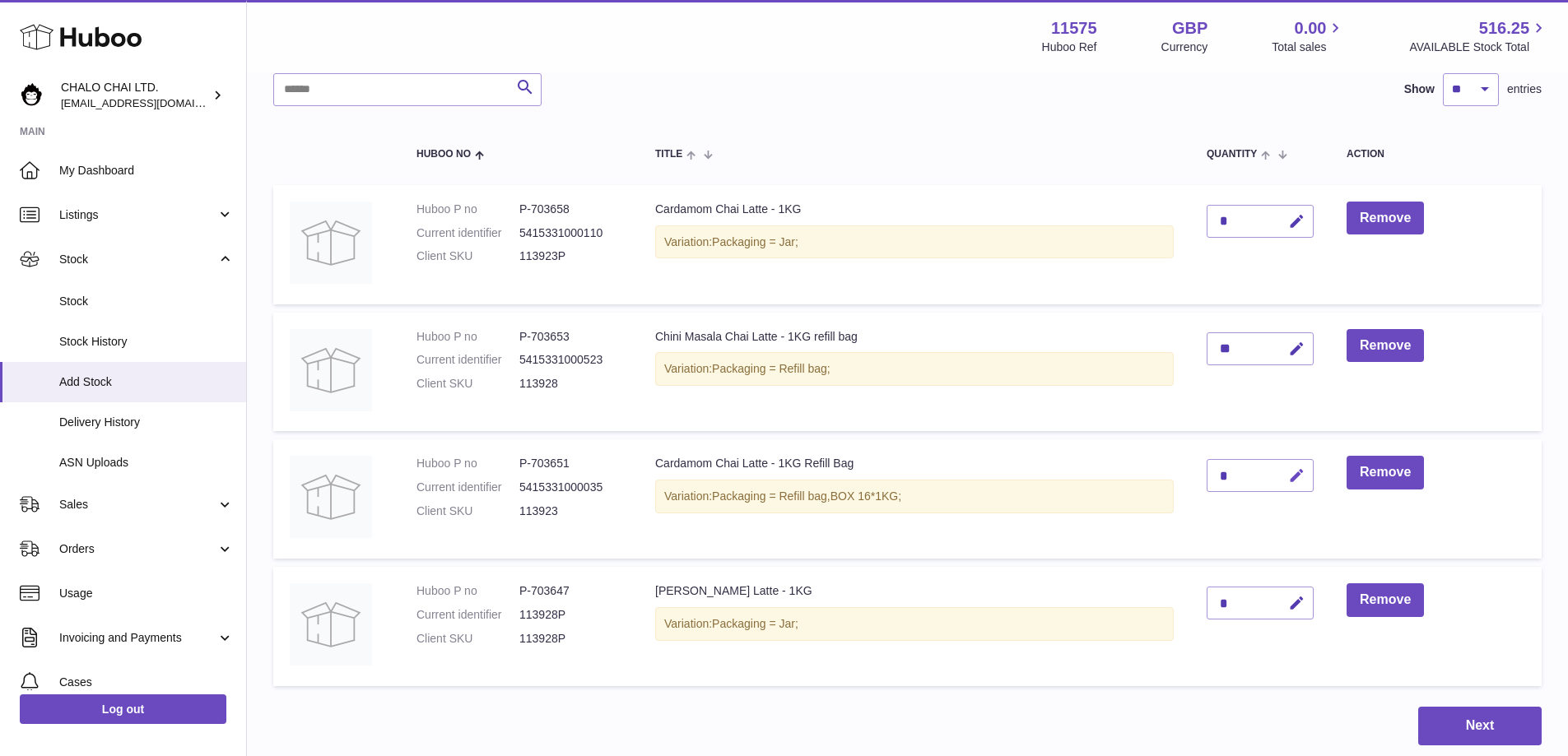
click at [1297, 483] on icon "button" at bounding box center [1297, 476] width 17 height 17
type input "**"
click at [1305, 602] on icon "button" at bounding box center [1297, 603] width 17 height 17
type input "*"
click at [1290, 602] on button "submit" at bounding box center [1295, 602] width 31 height 26
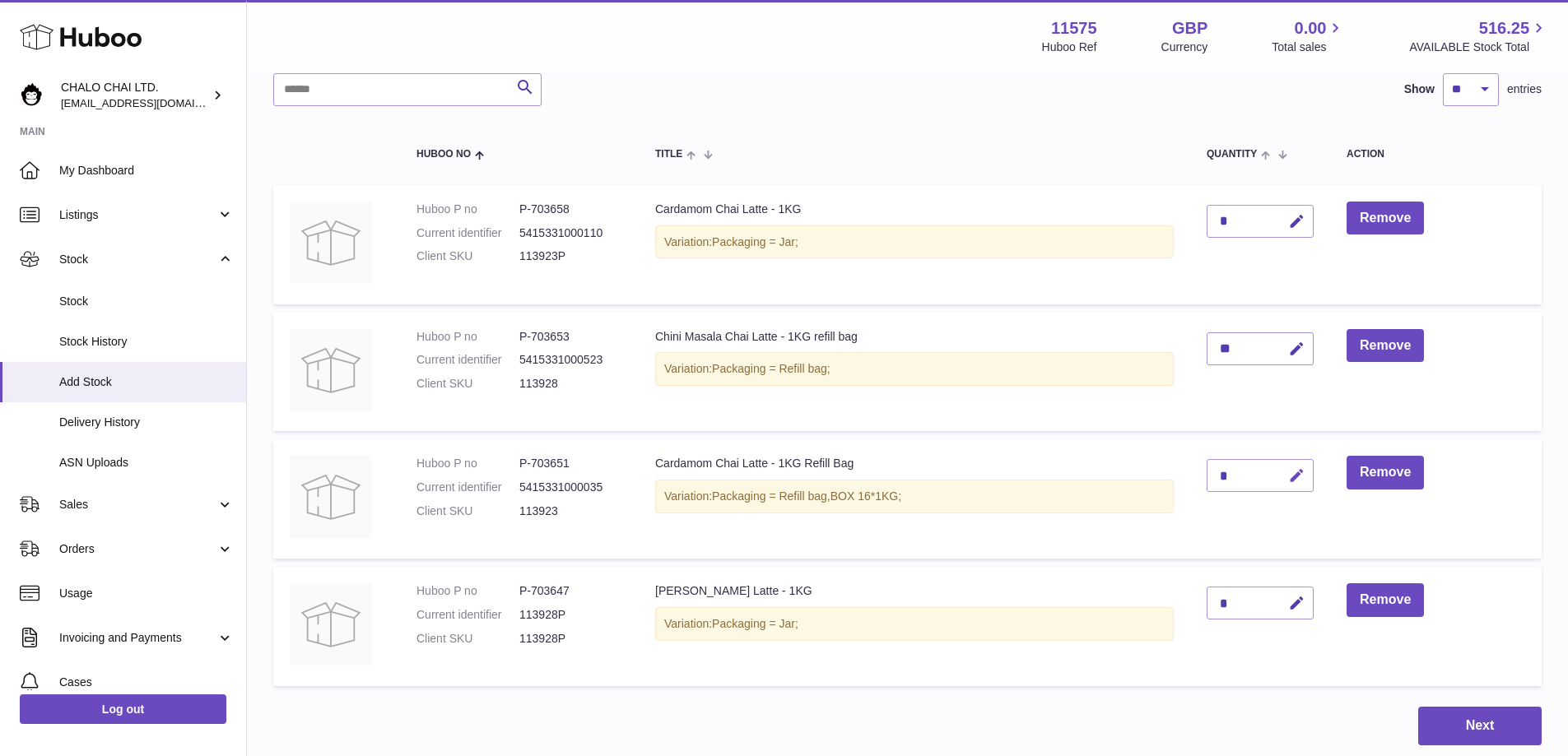
click at [1295, 476] on icon "button" at bounding box center [1297, 476] width 17 height 17
type input "**"
click at [1289, 474] on button "submit" at bounding box center [1295, 475] width 31 height 26
click at [1503, 721] on button "Next" at bounding box center [1480, 726] width 123 height 39
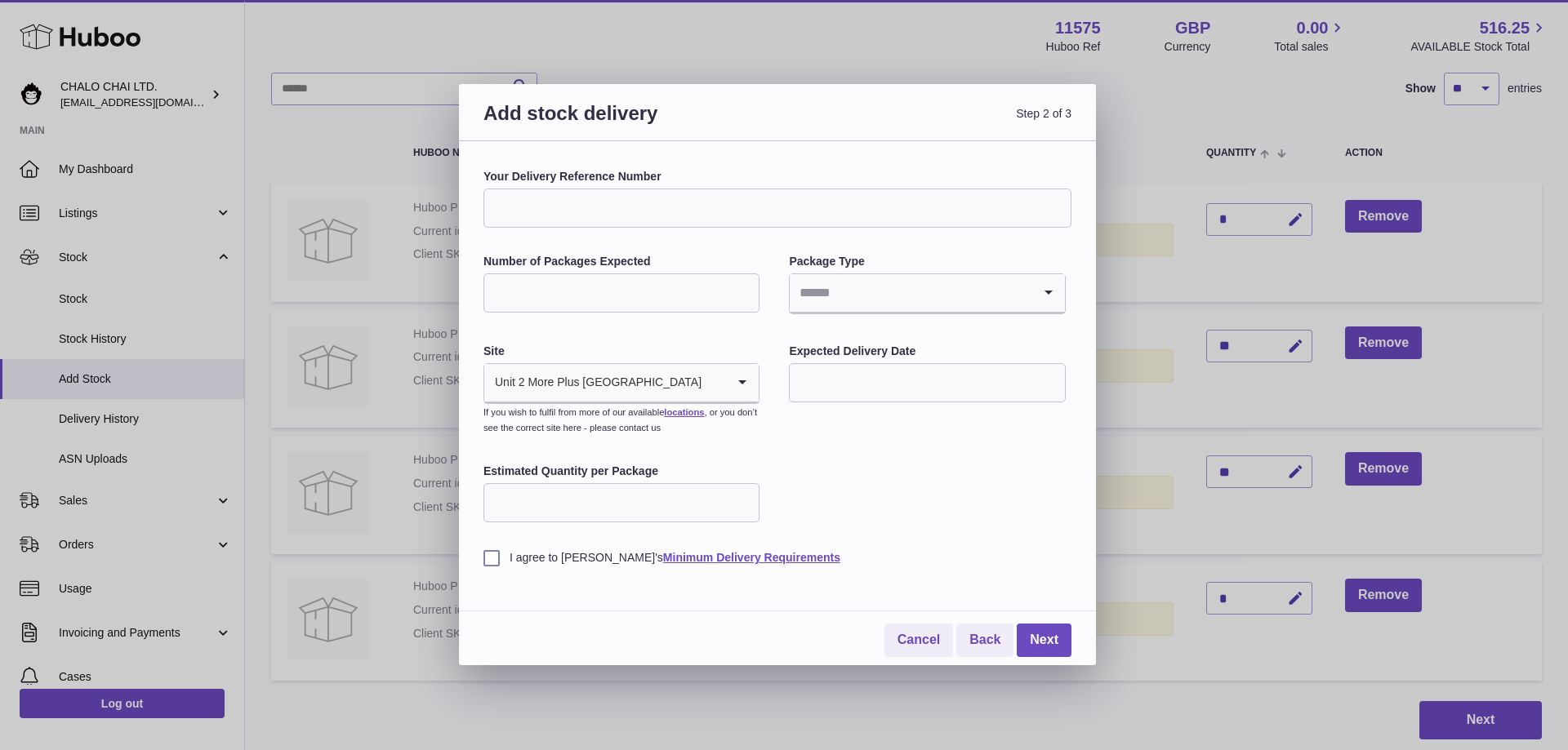
click at [632, 200] on input "Your Delivery Reference Number" at bounding box center [777, 208] width 588 height 40
type input "**********"
click at [611, 285] on input "Number of Packages Expected" at bounding box center [621, 293] width 276 height 40
type input "*"
click at [813, 290] on input "Search for option" at bounding box center [910, 293] width 242 height 38
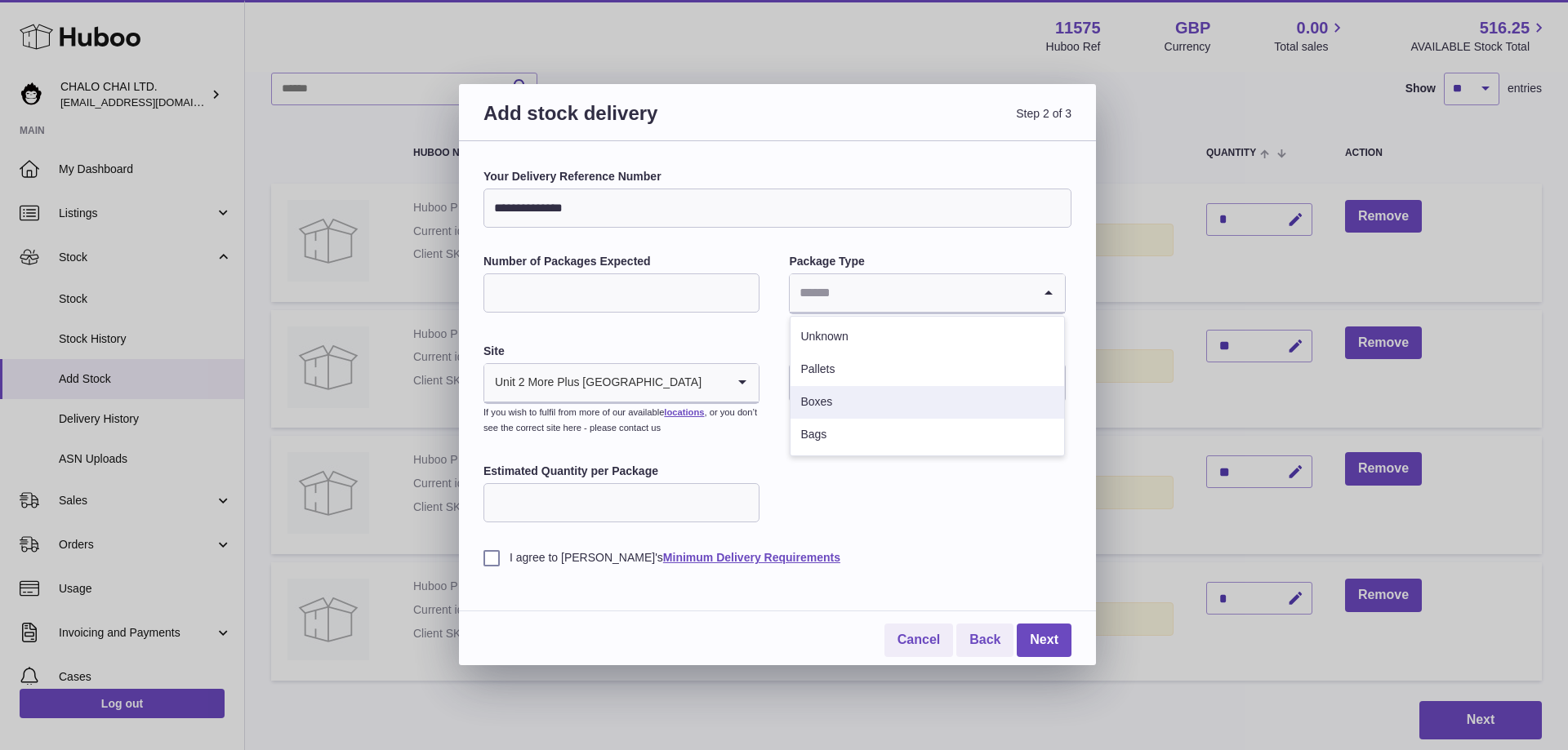
click at [825, 395] on li "Boxes" at bounding box center [927, 402] width 273 height 33
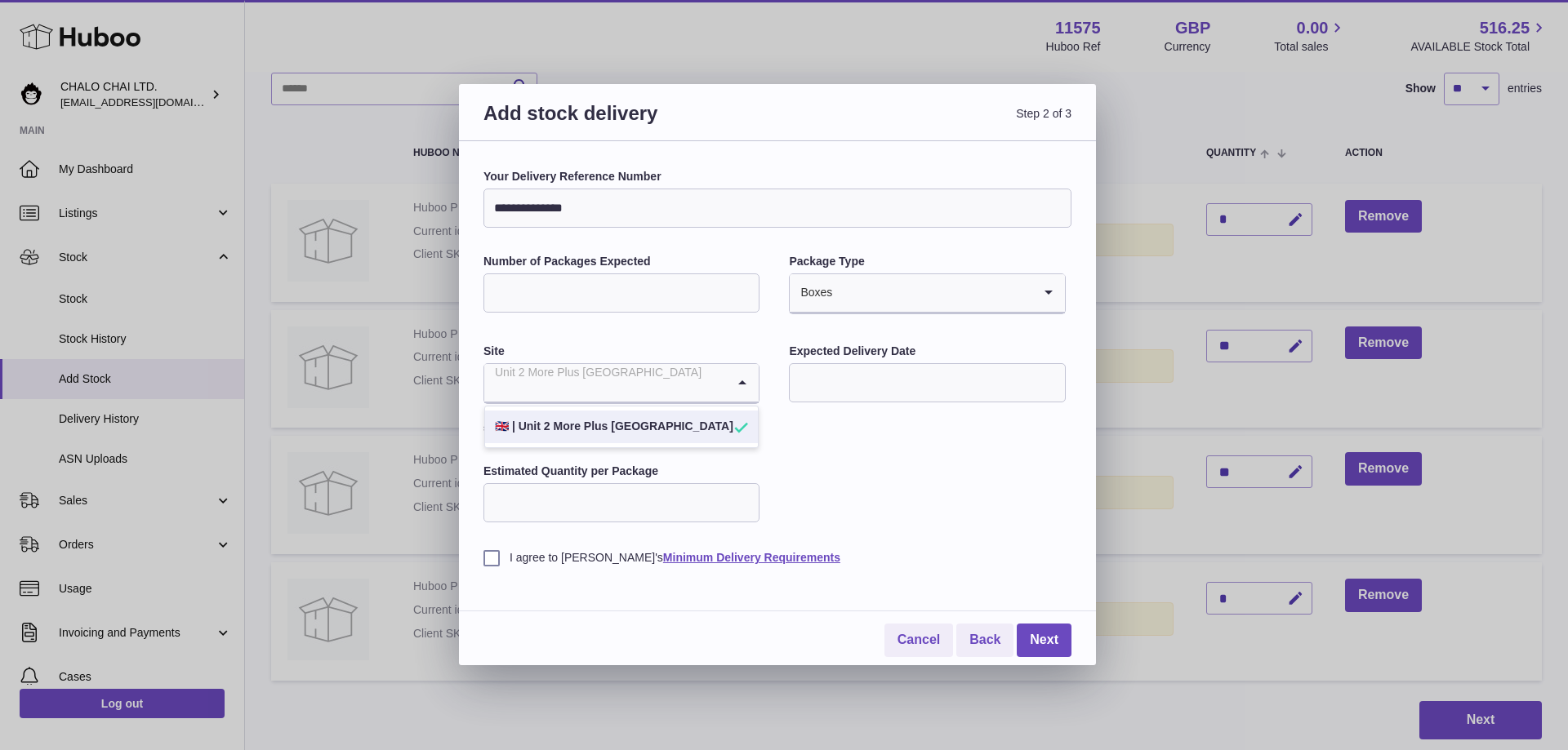
click at [587, 391] on div "Unit 2 More Plus Central Park" at bounding box center [605, 382] width 242 height 38
click at [587, 391] on input "Search for option" at bounding box center [605, 382] width 242 height 38
click at [618, 422] on li "🇬🇧 | Unit 2 More Plus Central Park" at bounding box center [621, 427] width 273 height 33
click at [830, 380] on input "text" at bounding box center [927, 383] width 276 height 40
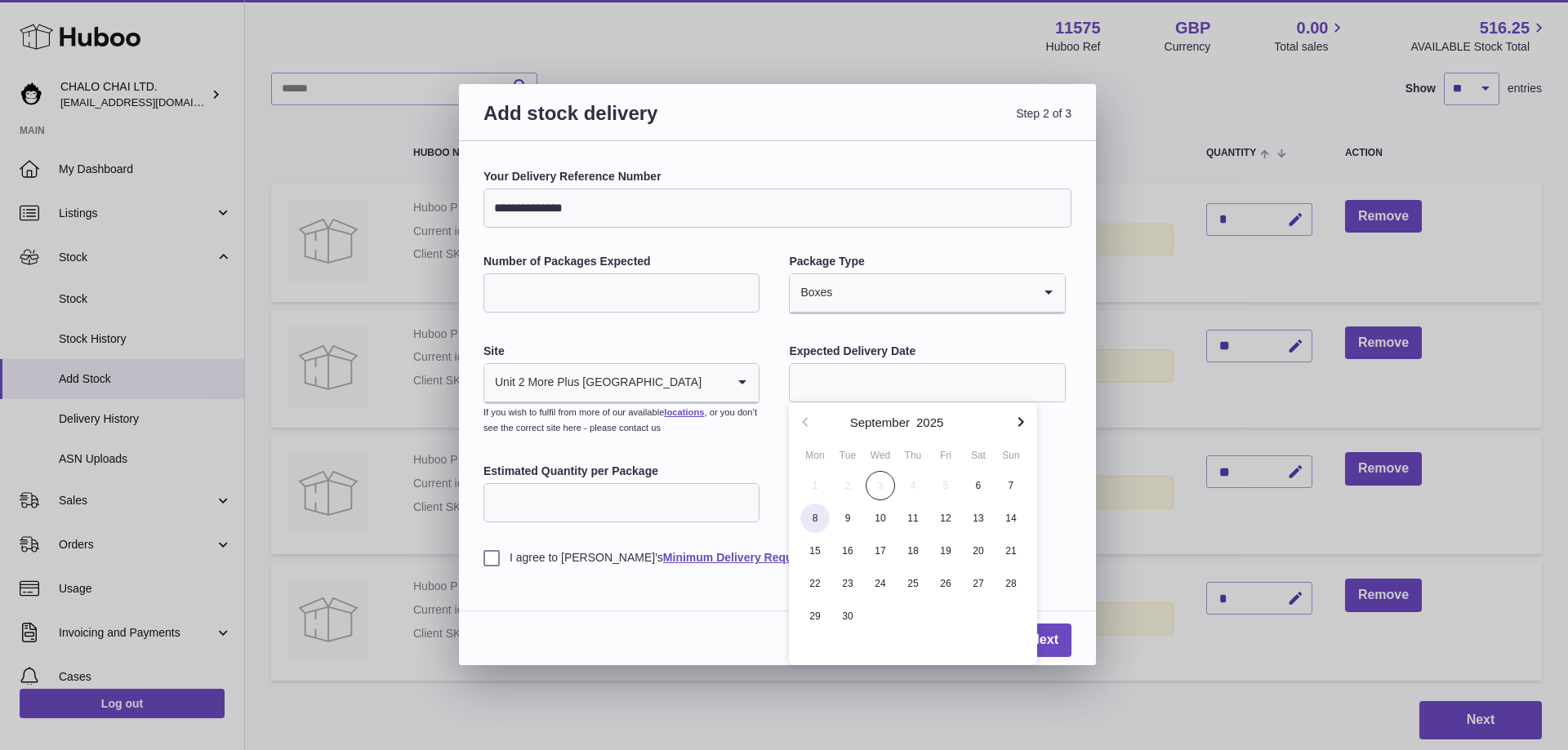
click at [808, 520] on span "8" at bounding box center [814, 518] width 29 height 29
type input "**********"
click at [579, 509] on input "Estimated Quantity per Package" at bounding box center [621, 503] width 276 height 40
type input "**"
click at [493, 562] on label "I agree to Huboo's Minimum Delivery Requirements" at bounding box center [777, 558] width 588 height 15
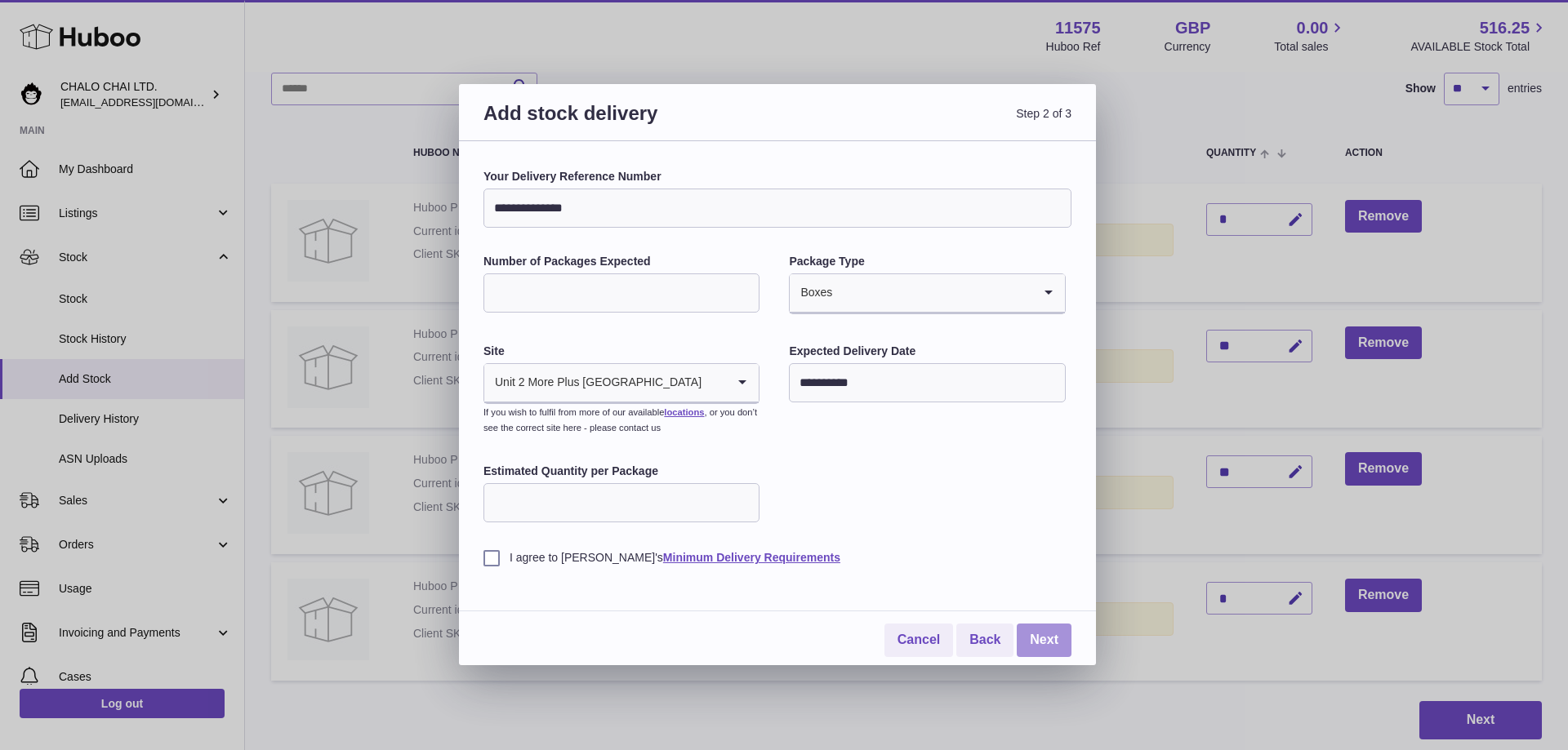
click at [1038, 635] on link "Next" at bounding box center [1043, 641] width 55 height 34
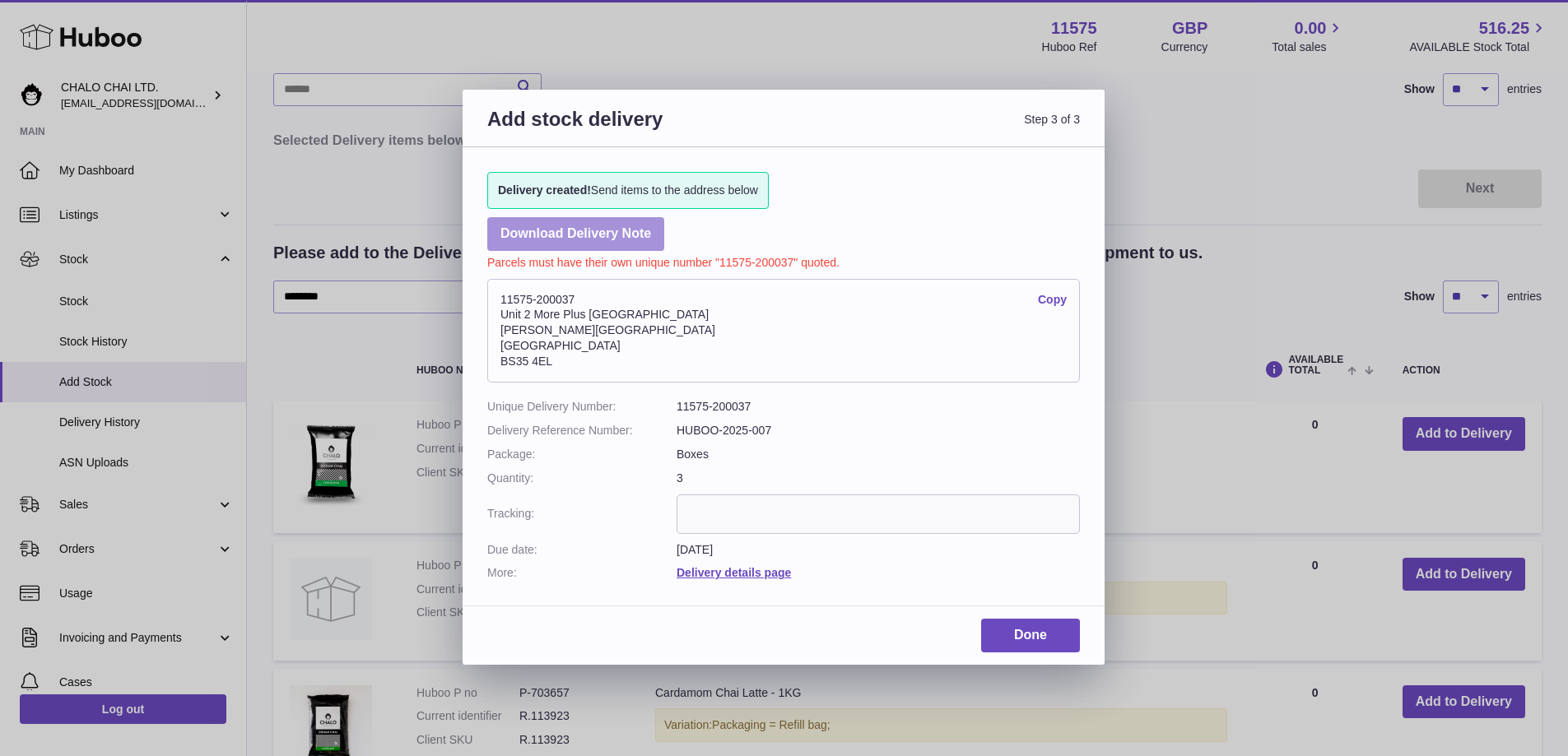
click at [593, 236] on link "Download Delivery Note" at bounding box center [576, 234] width 177 height 34
drag, startPoint x: 673, startPoint y: 407, endPoint x: 762, endPoint y: 412, distance: 89.1
click at [762, 412] on dl "Unique Delivery Number: 11575-200037 Delivery Reference Number: HUBOO-2025-007 …" at bounding box center [784, 490] width 593 height 182
drag, startPoint x: 492, startPoint y: 407, endPoint x: 776, endPoint y: 417, distance: 284.2
click at [776, 417] on dl "Unique Delivery Number: 11575-200037 Delivery Reference Number: HUBOO-2025-007 …" at bounding box center [784, 490] width 593 height 182
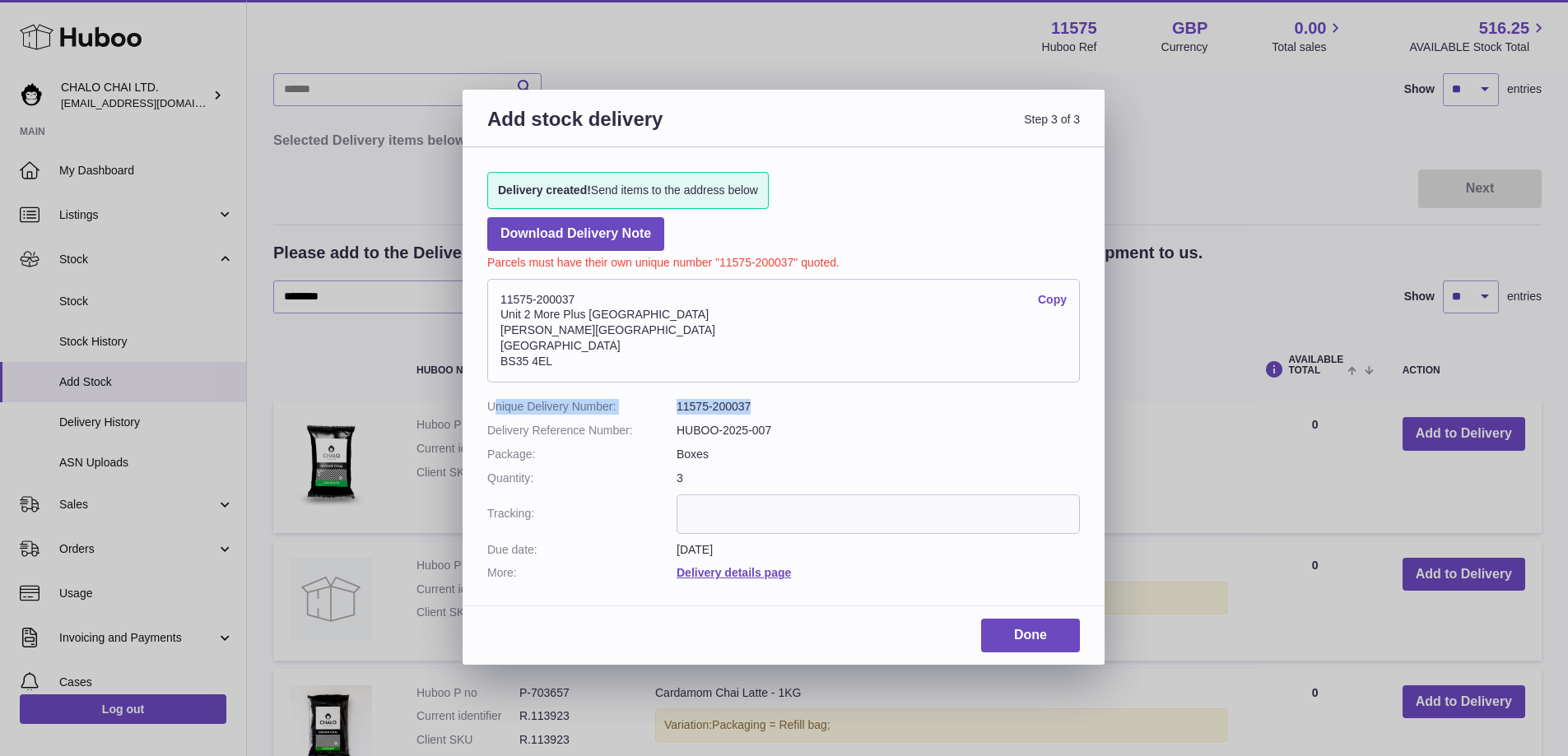
copy dl "nique Delivery Number: 11575-200037"
click at [710, 532] on input "text" at bounding box center [878, 514] width 403 height 40
click at [716, 575] on link "Delivery details page" at bounding box center [733, 573] width 115 height 14
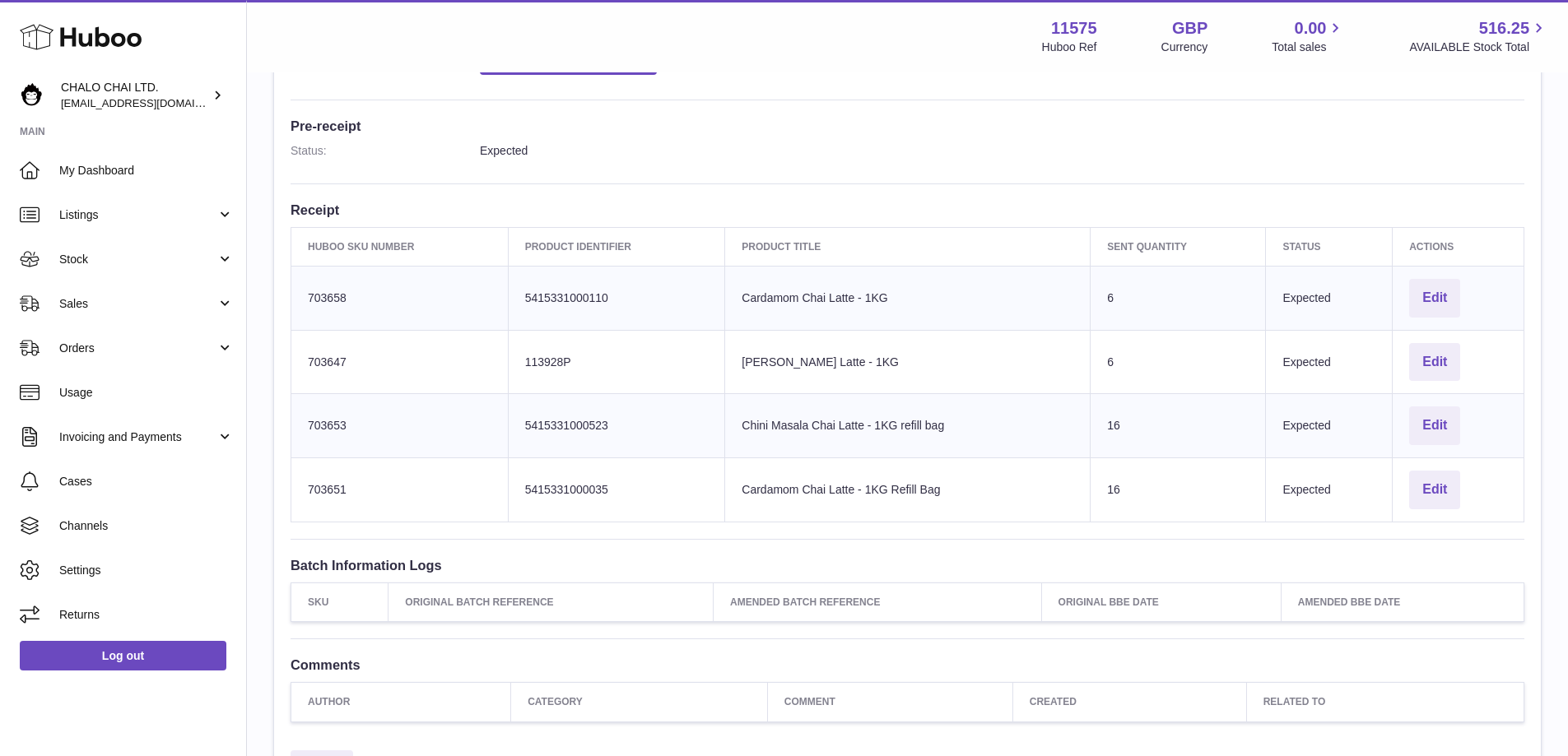
scroll to position [585, 0]
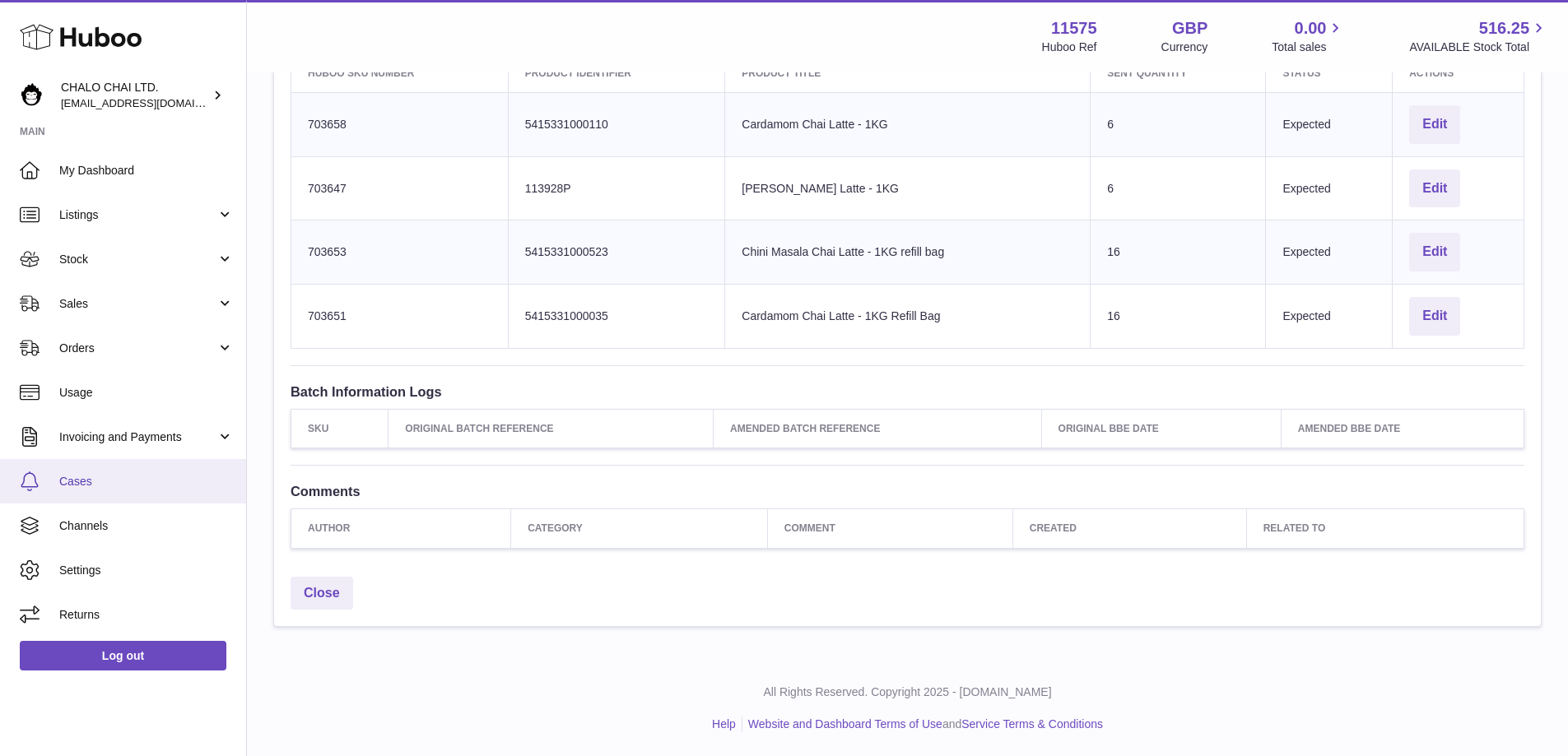
click at [71, 486] on span "Cases" at bounding box center [147, 482] width 175 height 15
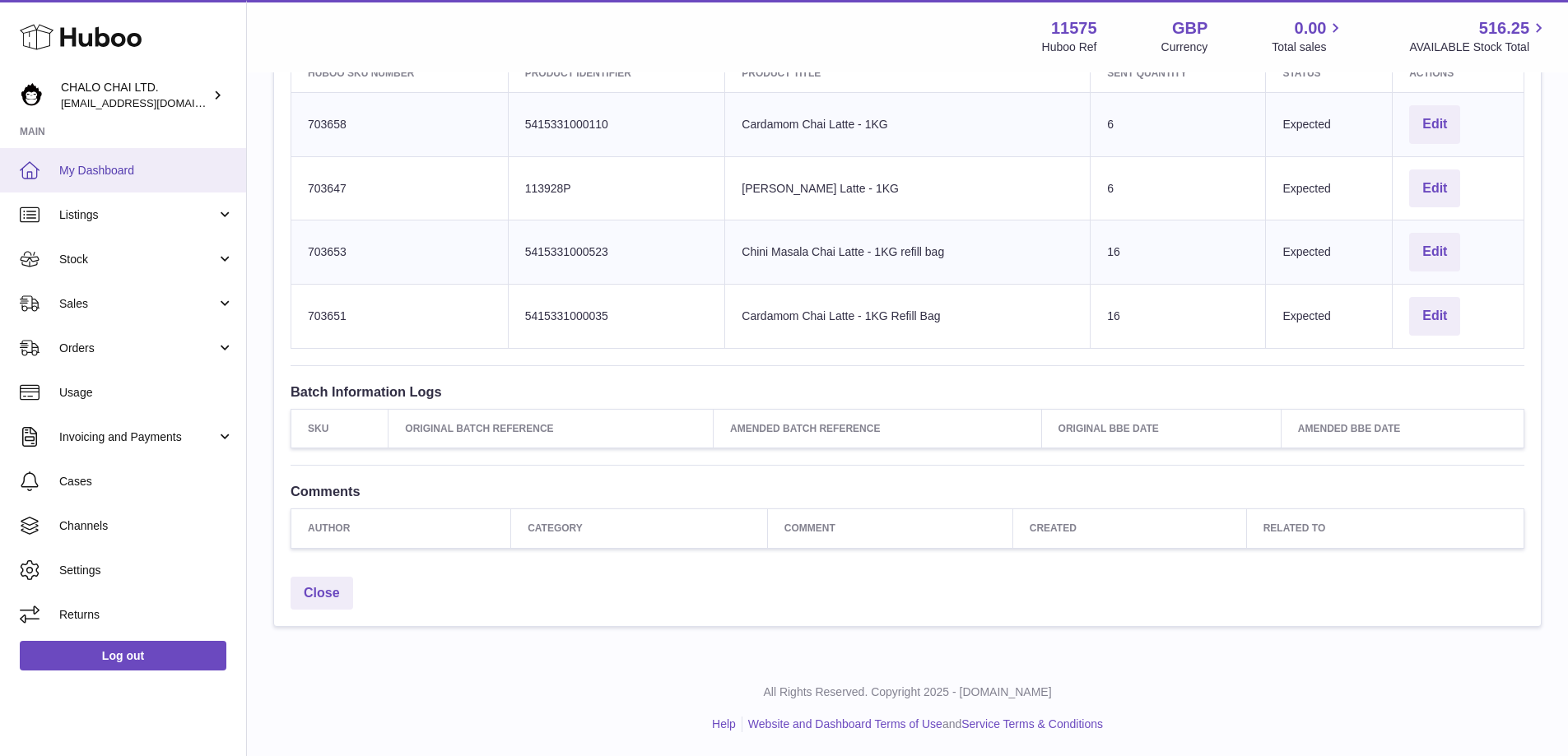
click at [81, 176] on span "My Dashboard" at bounding box center [147, 171] width 175 height 15
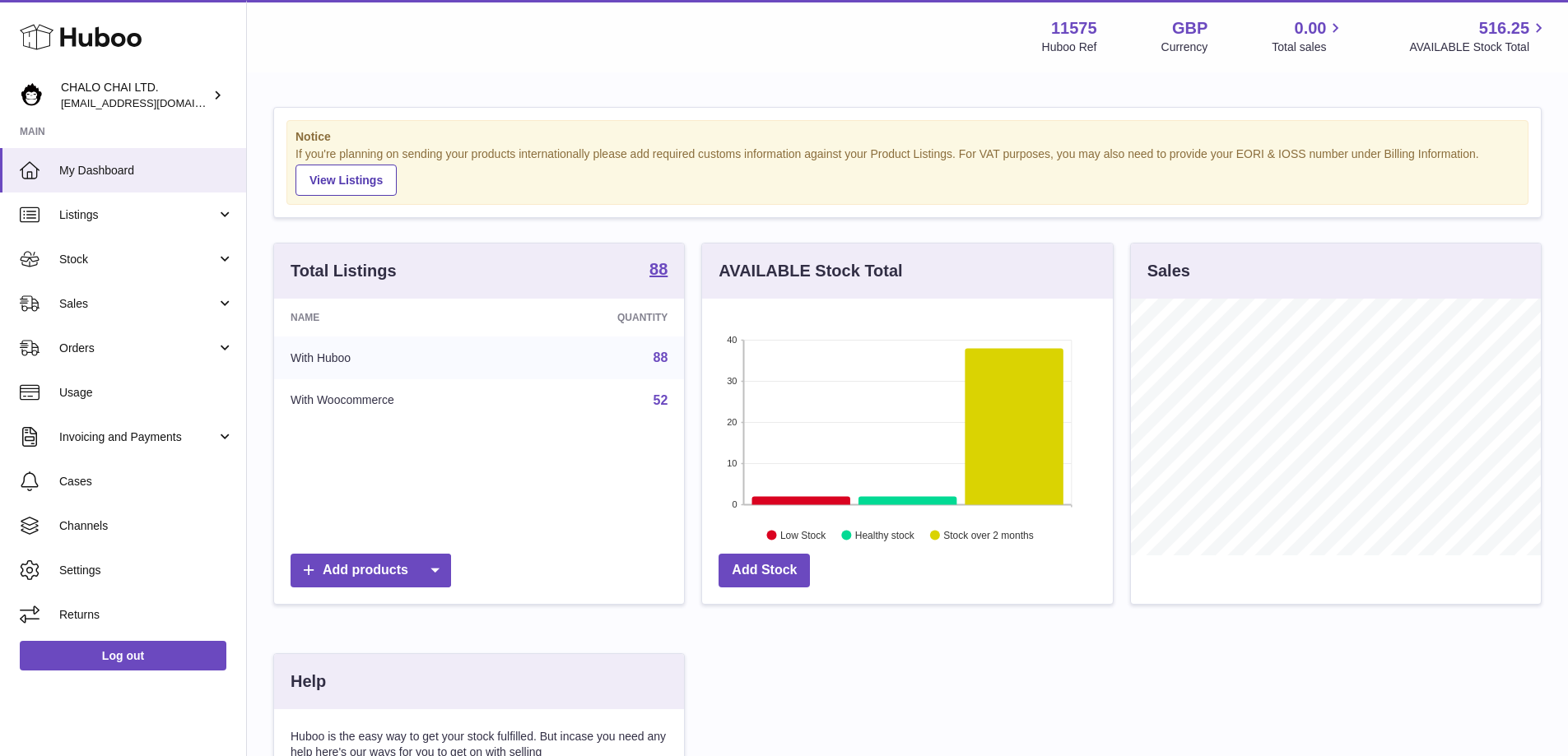
scroll to position [309, 0]
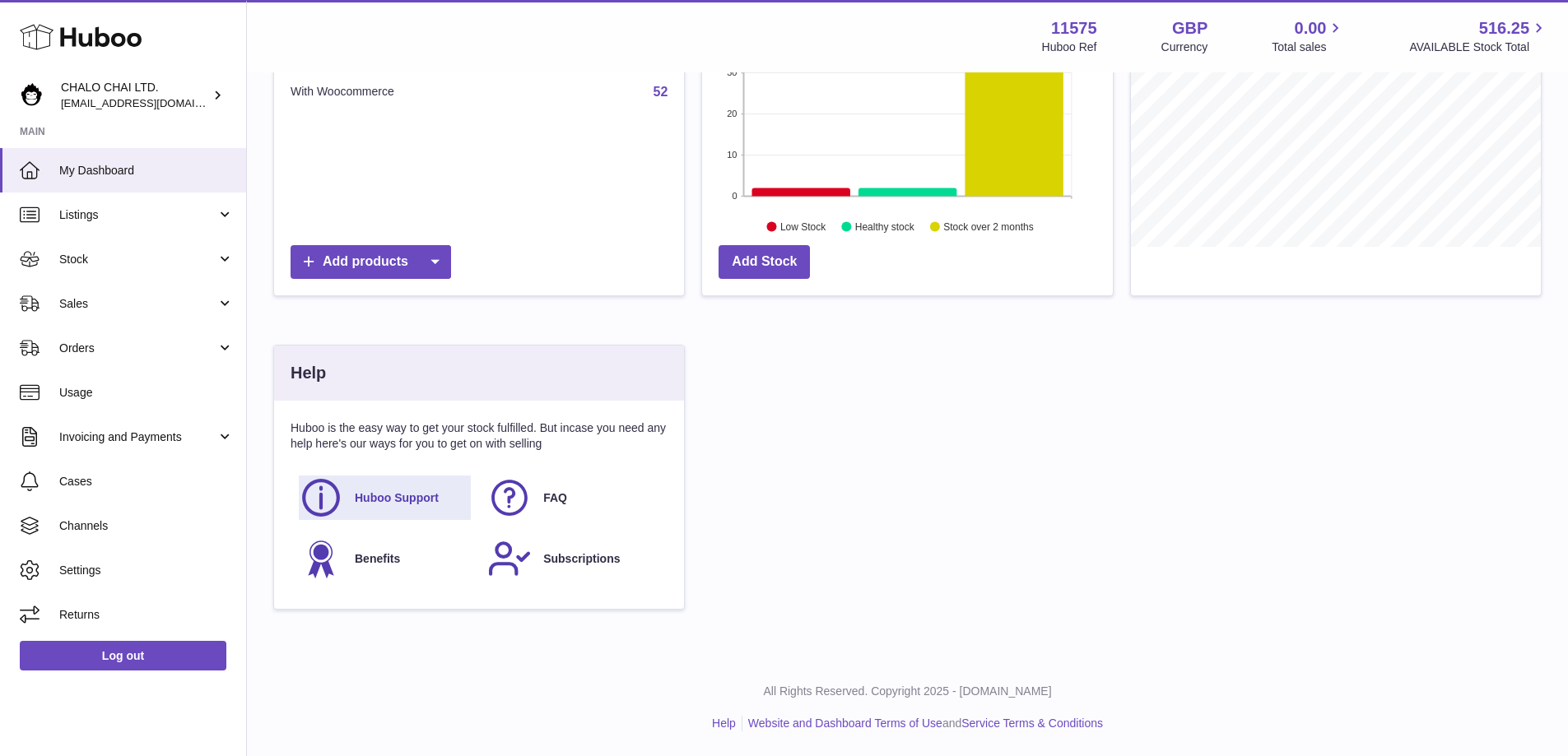
click at [357, 494] on span "Huboo Support" at bounding box center [396, 498] width 84 height 15
click at [712, 725] on link "Help" at bounding box center [724, 724] width 24 height 14
